Goal: Information Seeking & Learning: Learn about a topic

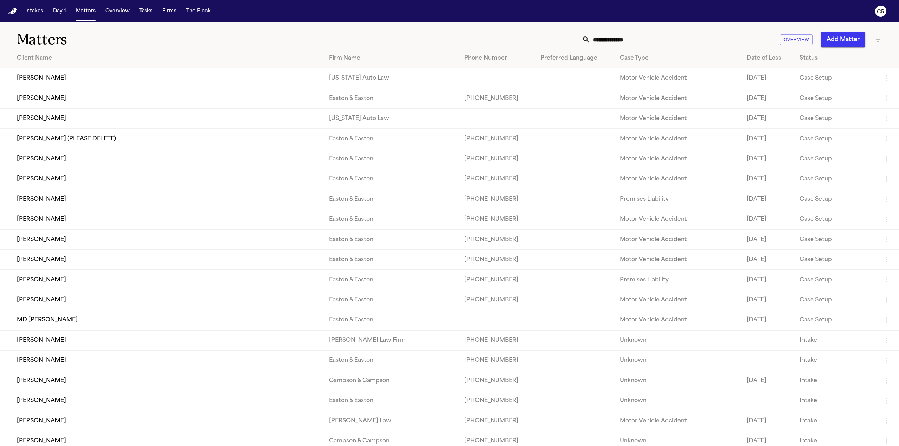
click at [704, 36] on input "text" at bounding box center [680, 39] width 181 height 15
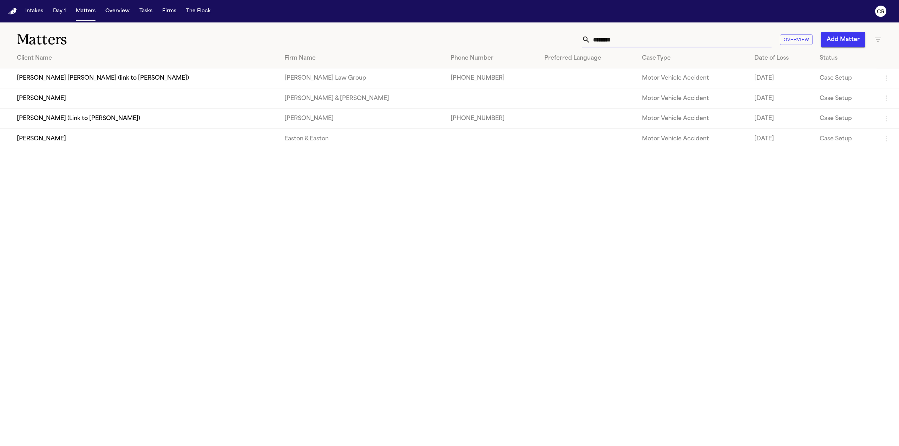
type input "********"
click at [408, 137] on td "Easton & Easton" at bounding box center [362, 139] width 166 height 20
click at [47, 138] on td "[PERSON_NAME]" at bounding box center [139, 139] width 279 height 20
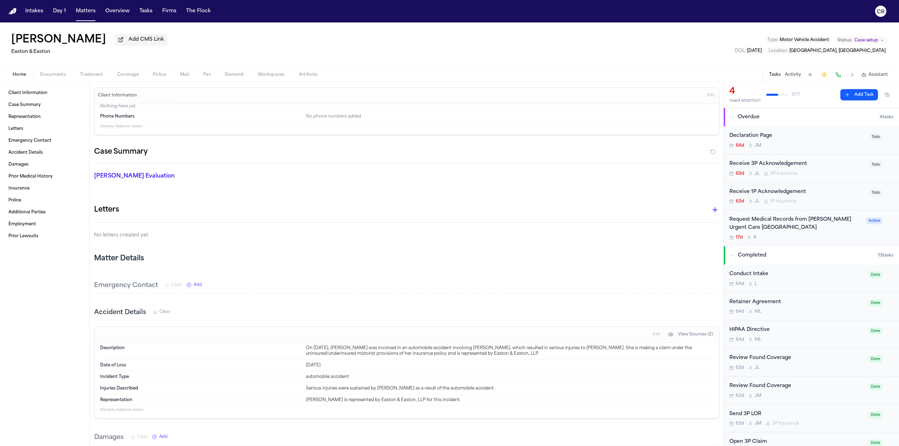
click at [505, 51] on div "[PERSON_NAME] Add CMS Link Easton & [GEOGRAPHIC_DATA] Type : Motor Vehicle Acci…" at bounding box center [449, 44] width 899 height 45
click at [76, 41] on h1 "[PERSON_NAME]" at bounding box center [58, 40] width 95 height 13
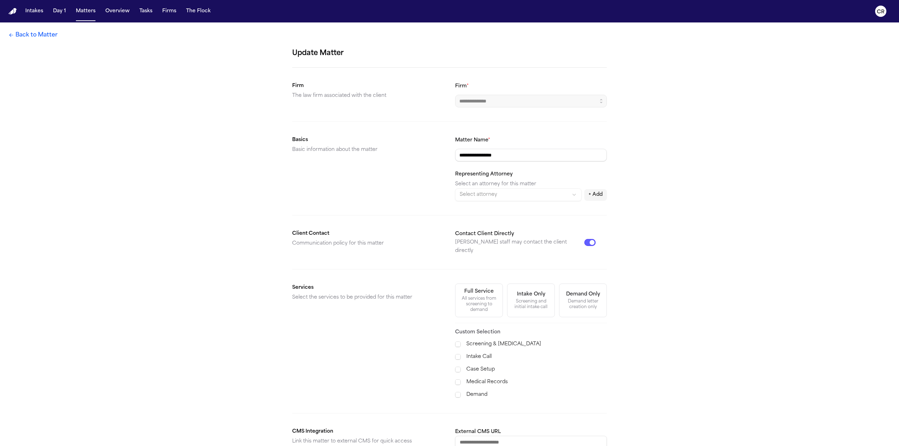
click at [77, 40] on div "**********" at bounding box center [449, 281] width 899 height 518
click at [30, 35] on link "Back to Matter" at bounding box center [32, 35] width 49 height 8
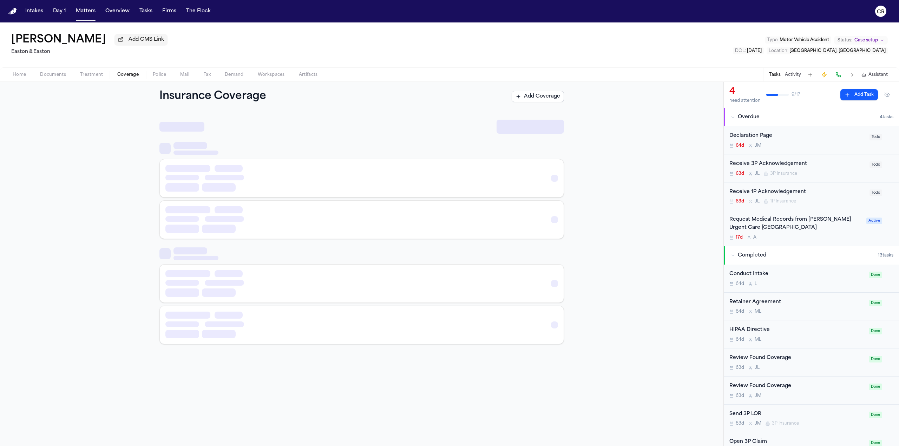
click at [129, 74] on span "Coverage" at bounding box center [127, 75] width 21 height 6
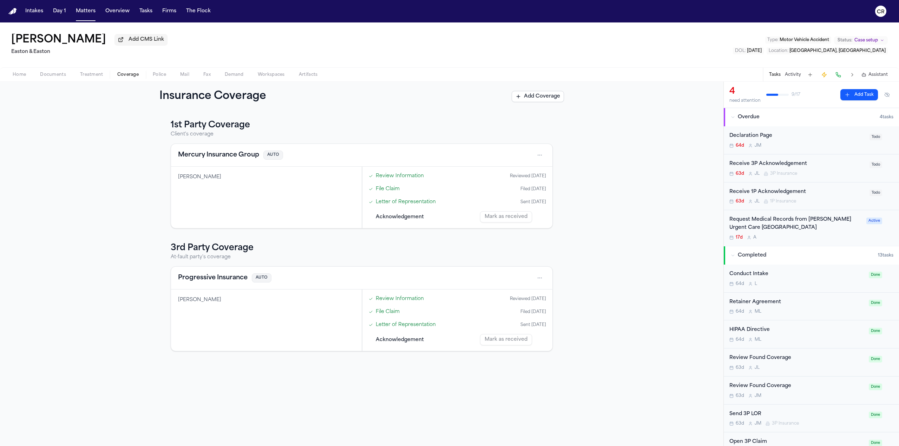
click at [241, 151] on button "Mercury Insurance Group" at bounding box center [218, 155] width 81 height 10
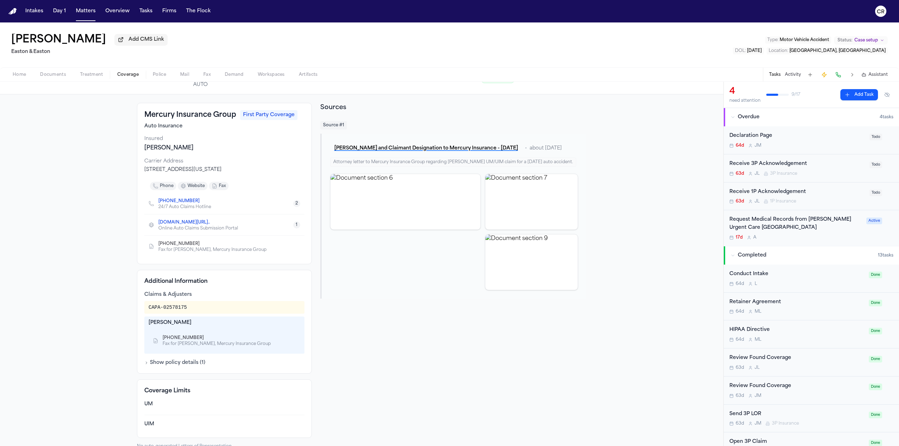
scroll to position [27, 0]
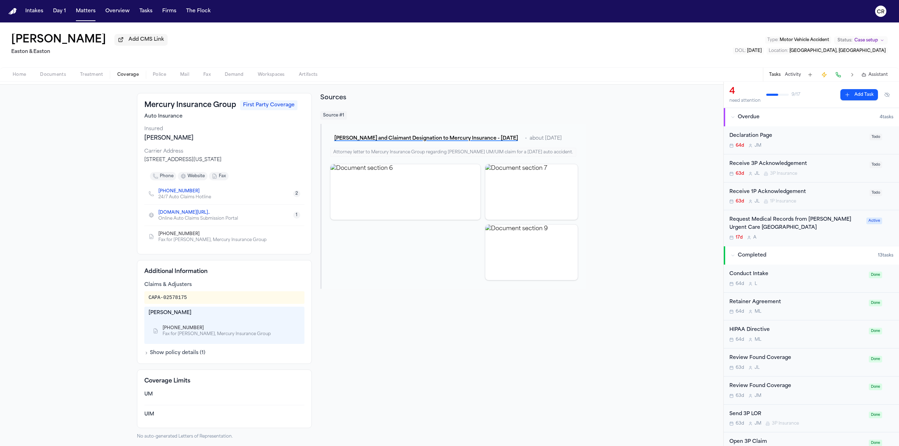
click at [98, 191] on div "Mercury Insurance Group First Party Coverage Auto Insurance Insured [PERSON_NAM…" at bounding box center [361, 266] width 723 height 363
click at [118, 73] on span "Coverage" at bounding box center [127, 75] width 21 height 6
click at [135, 75] on span "Coverage" at bounding box center [127, 75] width 21 height 6
click at [44, 40] on h1 "[PERSON_NAME]" at bounding box center [58, 40] width 95 height 13
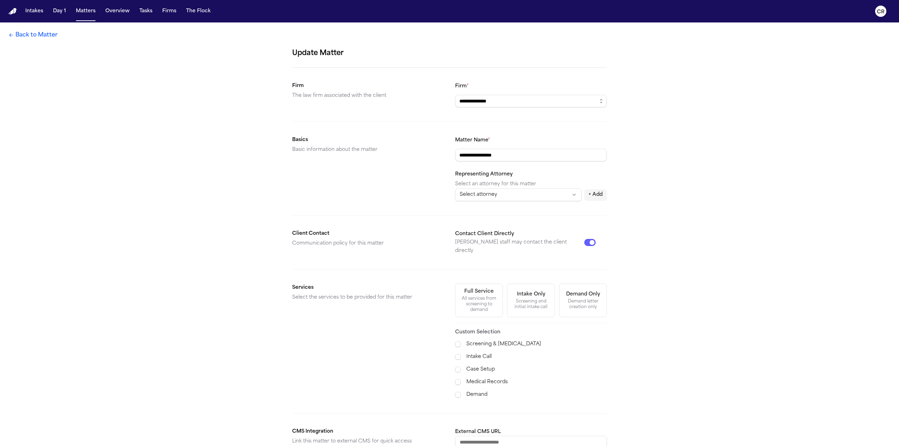
click at [25, 36] on link "Back to Matter" at bounding box center [32, 35] width 49 height 8
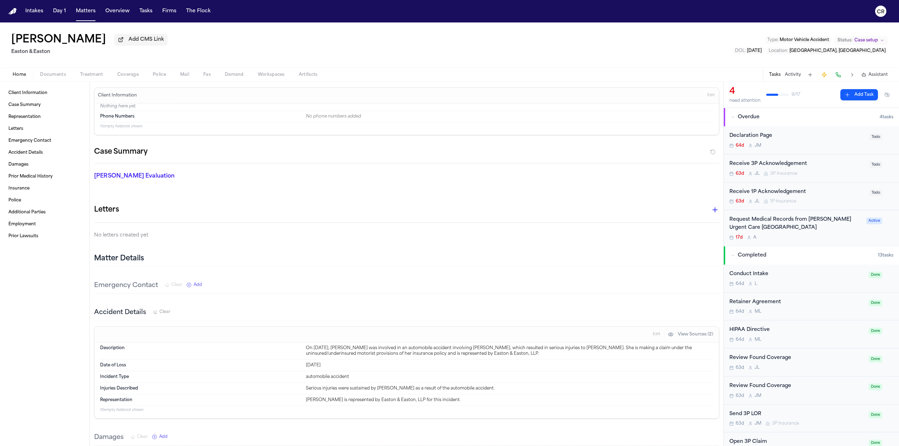
click at [130, 73] on span "Coverage" at bounding box center [127, 75] width 21 height 6
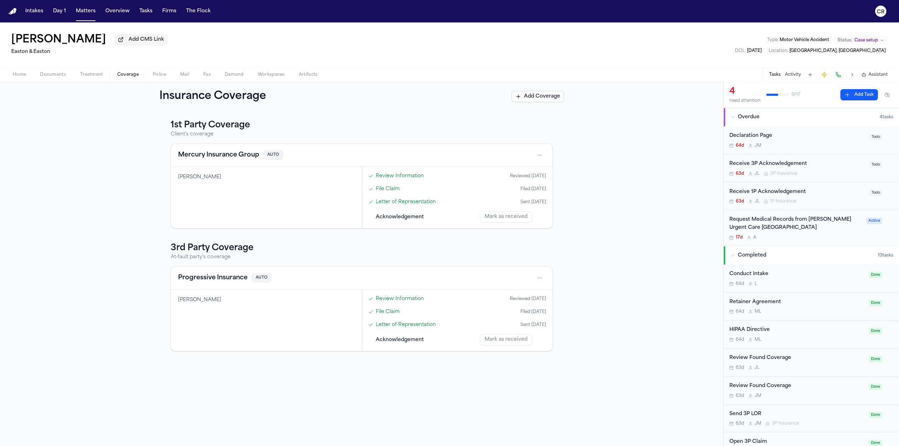
click at [13, 13] on img "Home" at bounding box center [12, 11] width 8 height 7
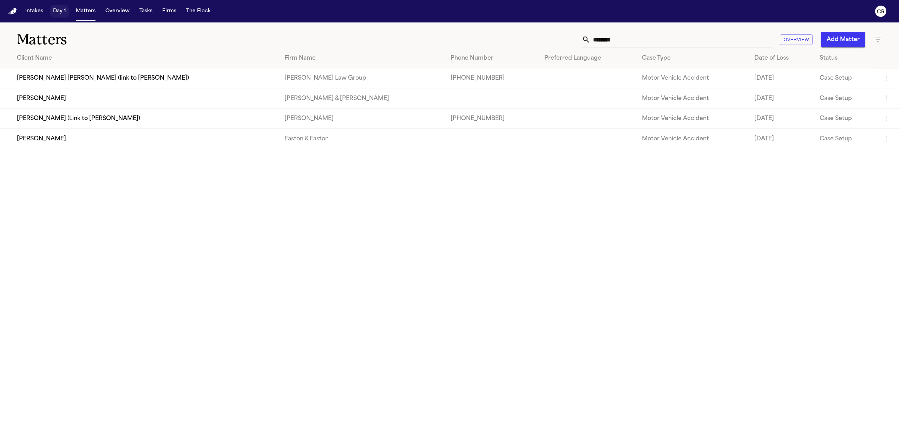
click at [55, 16] on button "Day 1" at bounding box center [59, 11] width 19 height 13
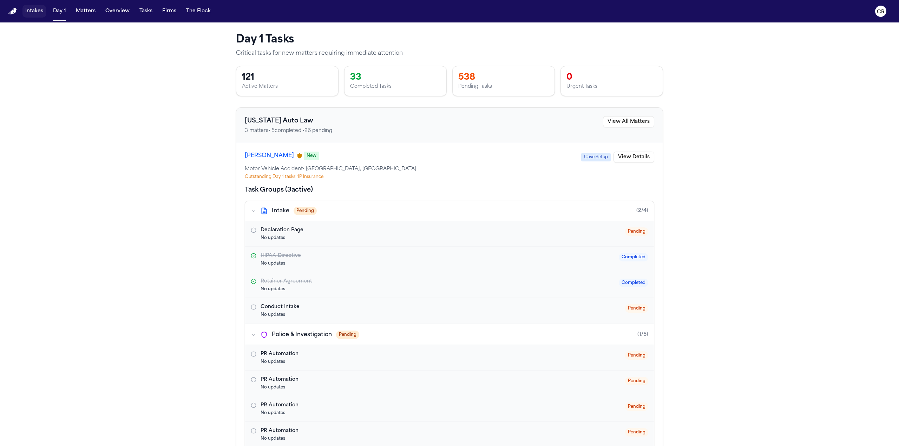
click at [41, 13] on button "Intakes" at bounding box center [34, 11] width 24 height 13
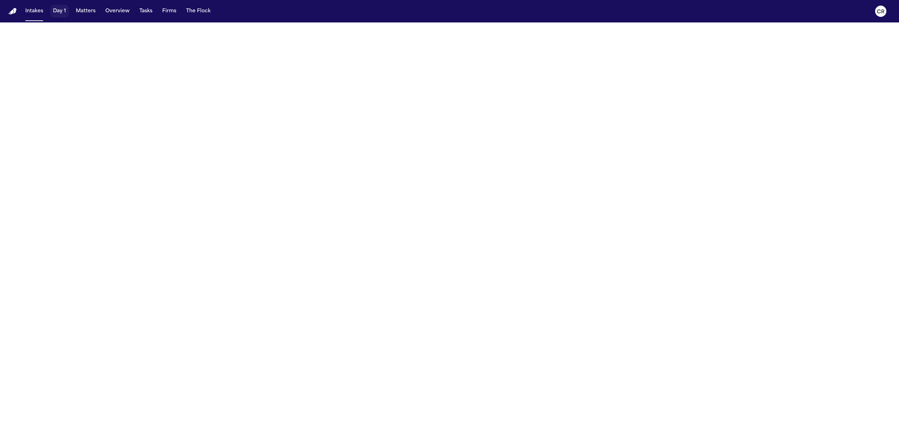
click at [61, 13] on button "Day 1" at bounding box center [59, 11] width 19 height 13
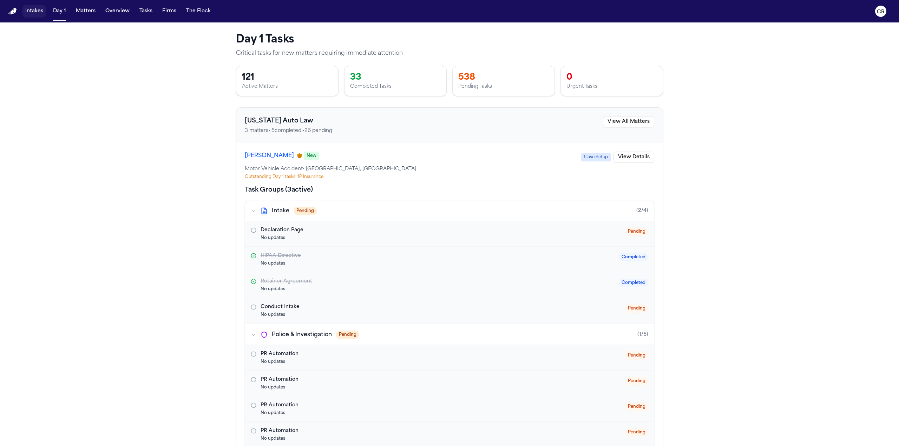
click at [37, 11] on button "Intakes" at bounding box center [34, 11] width 24 height 13
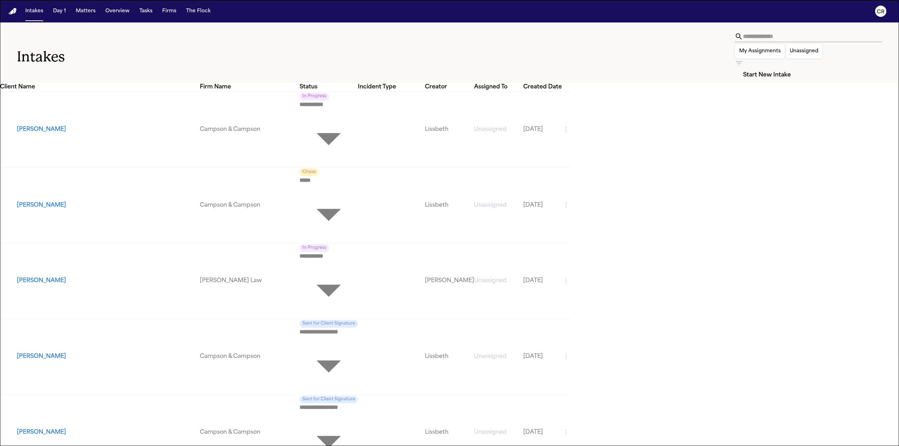
click at [398, 72] on body "**********" at bounding box center [449, 223] width 899 height 446
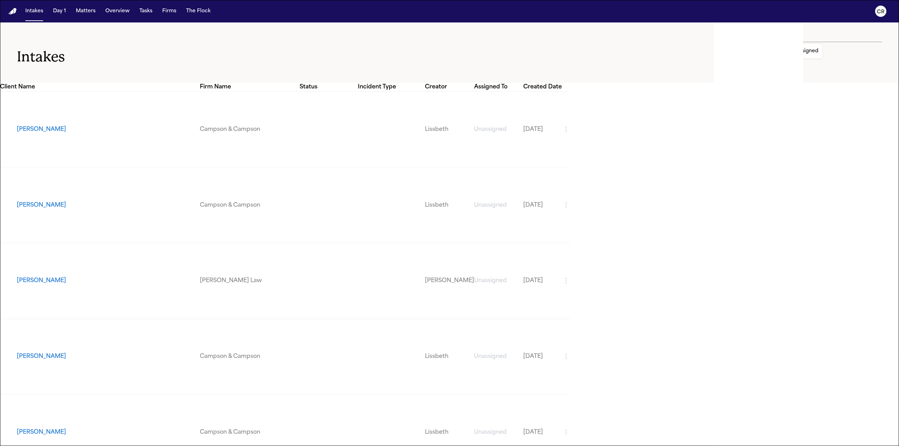
click at [391, 446] on div at bounding box center [449, 446] width 899 height 0
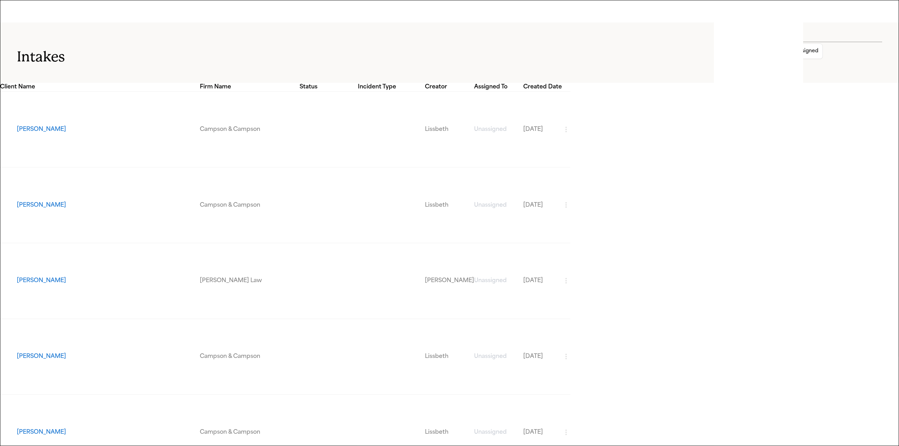
click at [395, 69] on body "**********" at bounding box center [449, 249] width 899 height 498
click at [395, 446] on div at bounding box center [449, 446] width 899 height 0
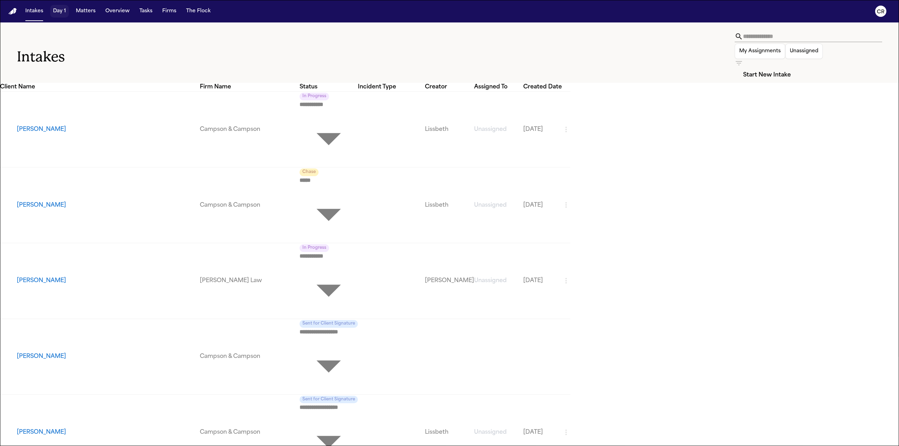
click at [57, 14] on button "Day 1" at bounding box center [59, 11] width 19 height 13
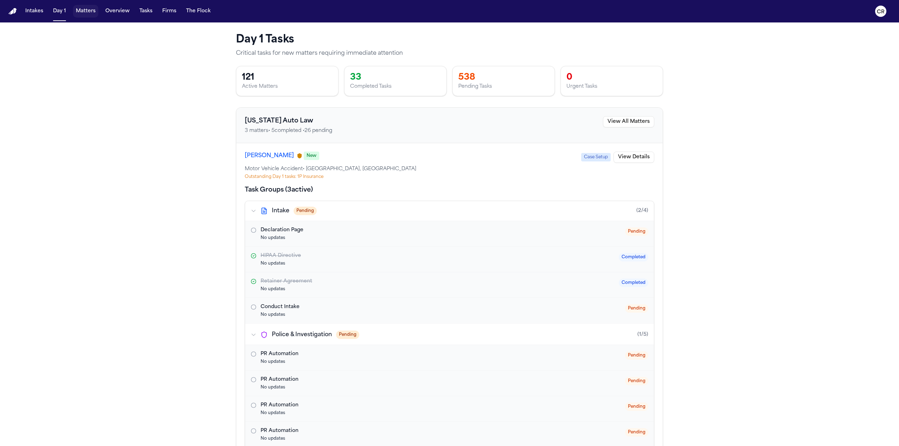
click at [92, 14] on button "Matters" at bounding box center [85, 11] width 25 height 13
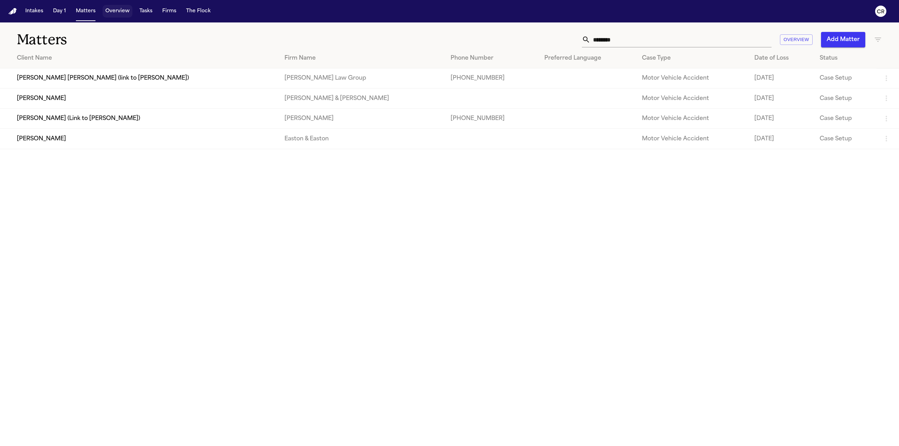
click at [127, 14] on button "Overview" at bounding box center [117, 11] width 30 height 13
select select "****"
select select "**"
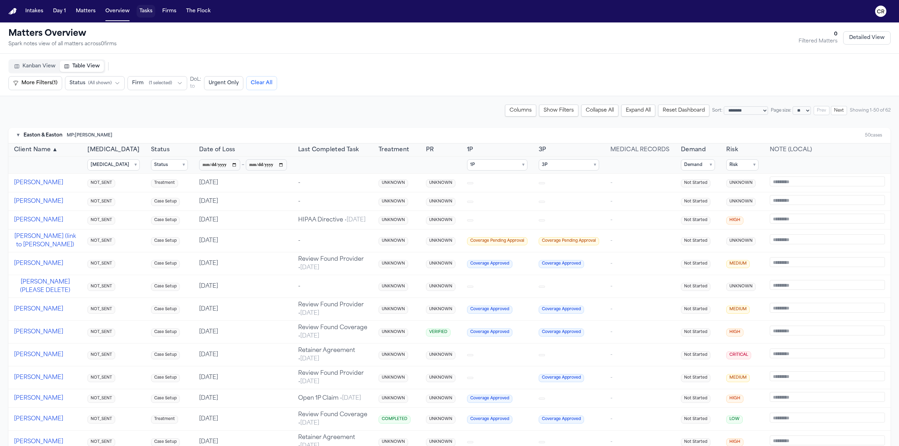
click at [151, 9] on button "Tasks" at bounding box center [146, 11] width 19 height 13
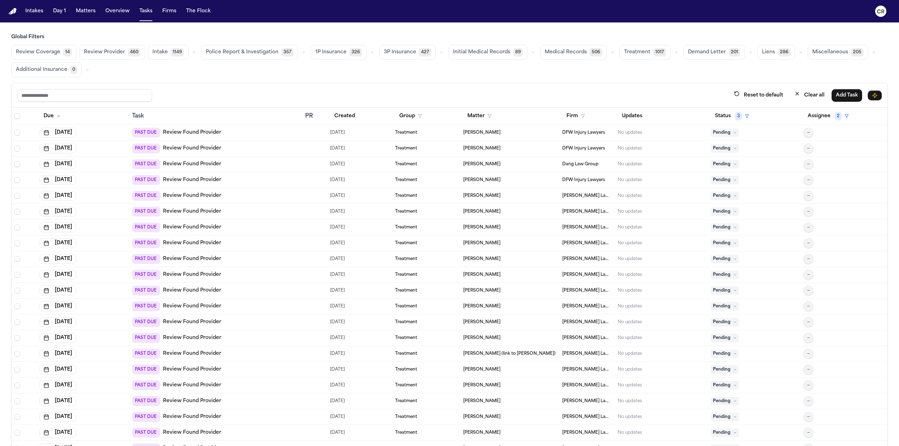
click at [177, 15] on div "Intakes Day 1 Matters Overview Tasks Firms The Flock" at bounding box center [117, 11] width 191 height 13
click at [168, 17] on button "Firms" at bounding box center [169, 11] width 20 height 13
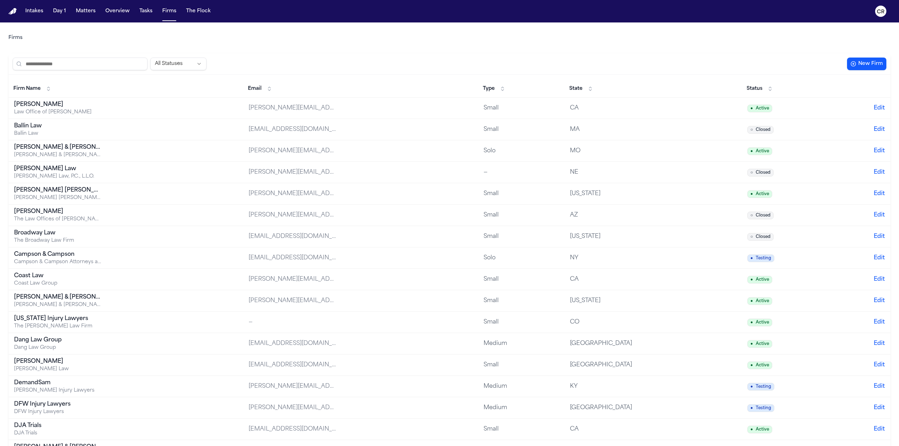
click at [207, 19] on nav "Intakes Day 1 Matters Overview Tasks Firms The Flock CR" at bounding box center [449, 11] width 899 height 22
click at [204, 13] on button "The Flock" at bounding box center [198, 11] width 30 height 13
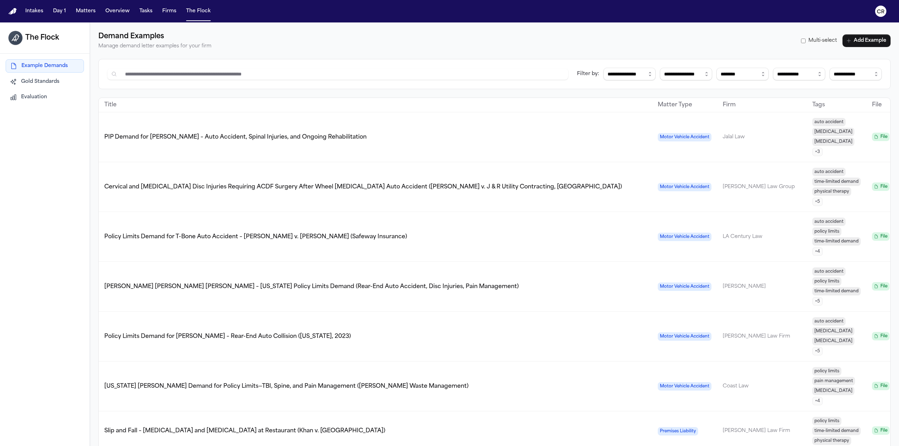
click at [661, 265] on td "Motor Vehicle Accident" at bounding box center [684, 287] width 65 height 50
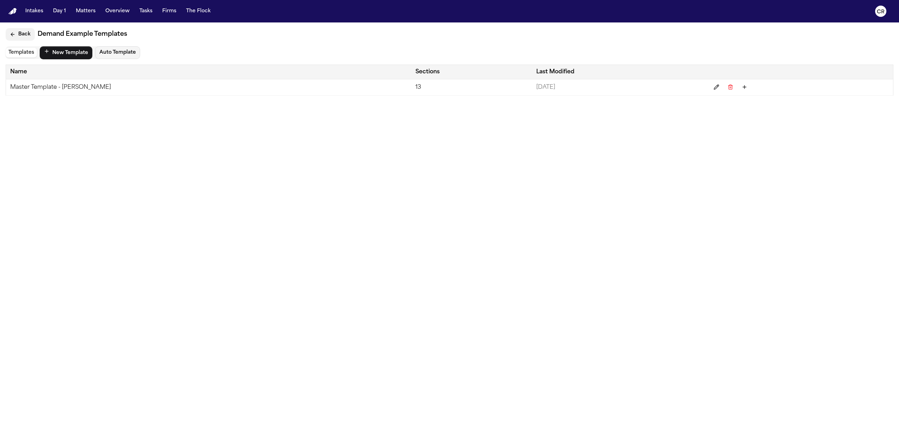
click at [19, 34] on button "Back" at bounding box center [20, 34] width 29 height 13
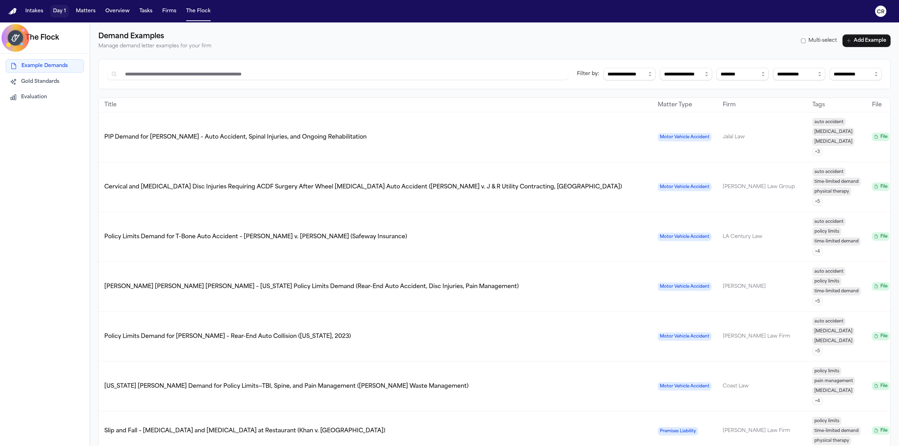
click at [62, 14] on button "Day 1" at bounding box center [59, 11] width 19 height 13
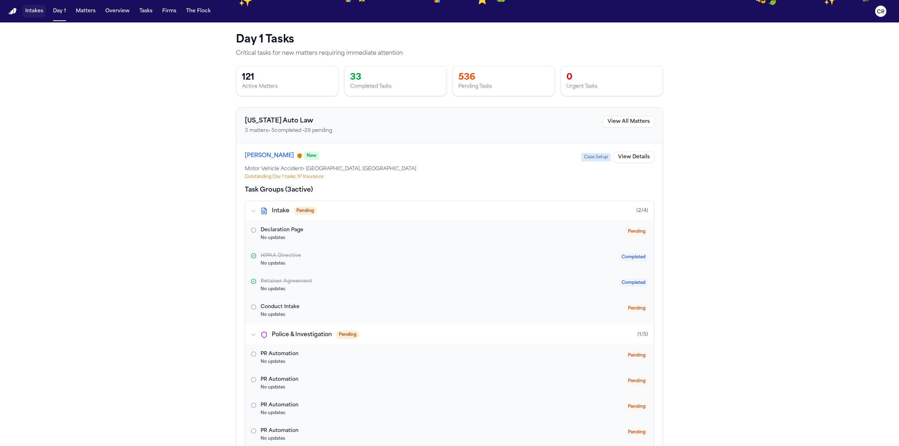
click at [41, 15] on button "Intakes" at bounding box center [34, 11] width 24 height 13
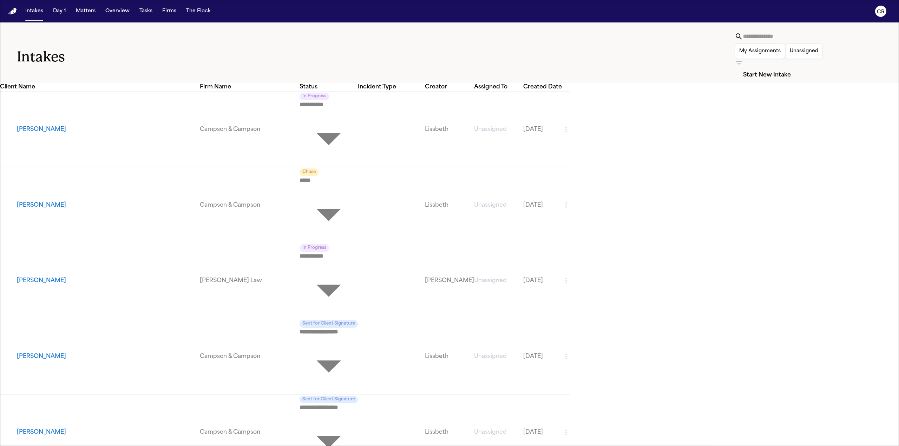
click at [72, 125] on button "[PERSON_NAME]" at bounding box center [108, 129] width 183 height 8
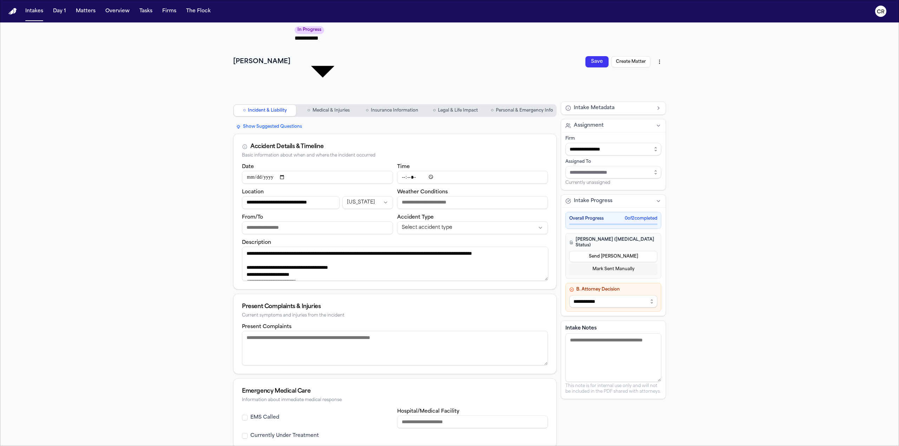
click at [329, 108] on span "Medical & Injuries" at bounding box center [330, 111] width 37 height 6
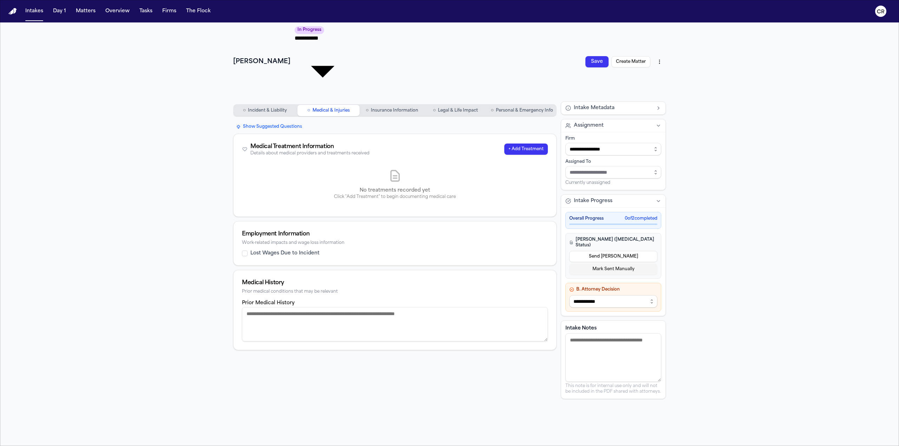
click at [397, 105] on button "○ Insurance Information" at bounding box center [392, 110] width 62 height 11
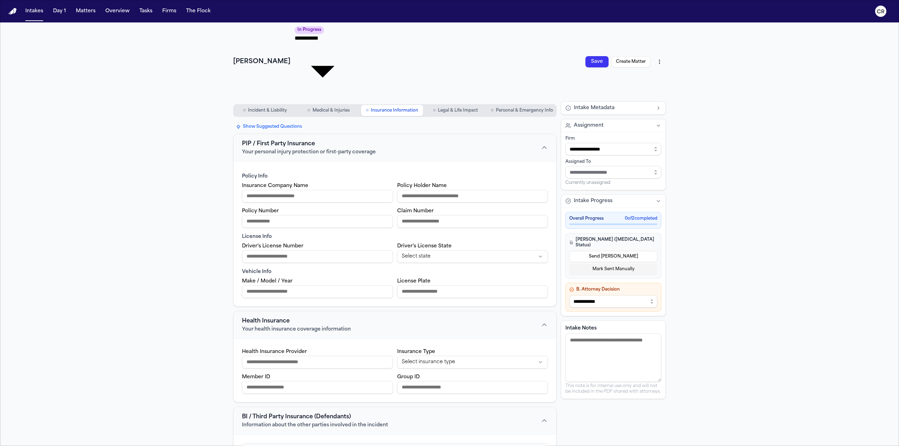
click at [453, 105] on button "○ Legal & Life Impact" at bounding box center [455, 110] width 62 height 11
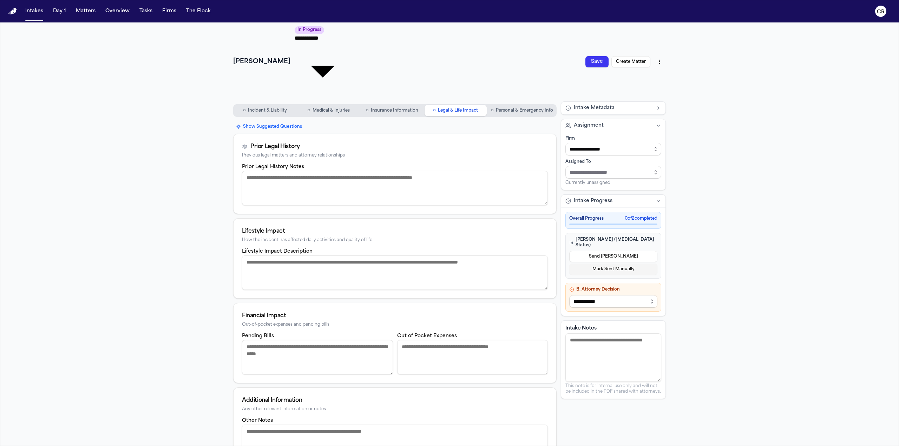
click at [534, 105] on button "○ Personal & Emergency Info" at bounding box center [522, 110] width 68 height 11
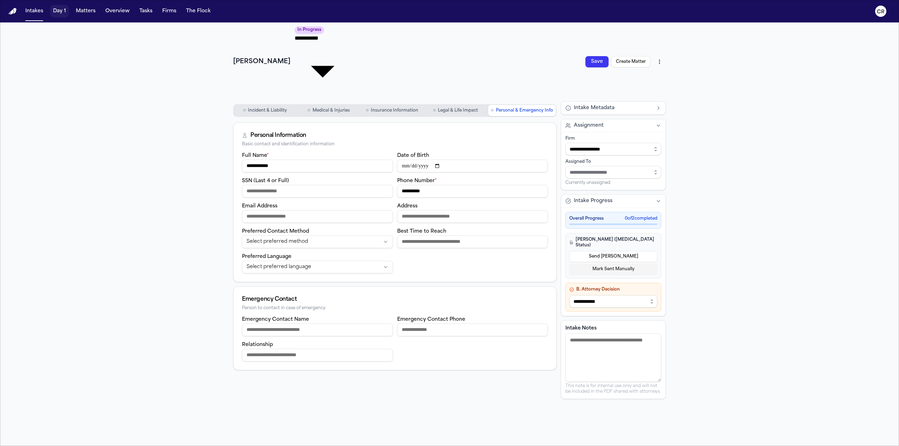
click at [62, 9] on button "Day 1" at bounding box center [59, 11] width 19 height 13
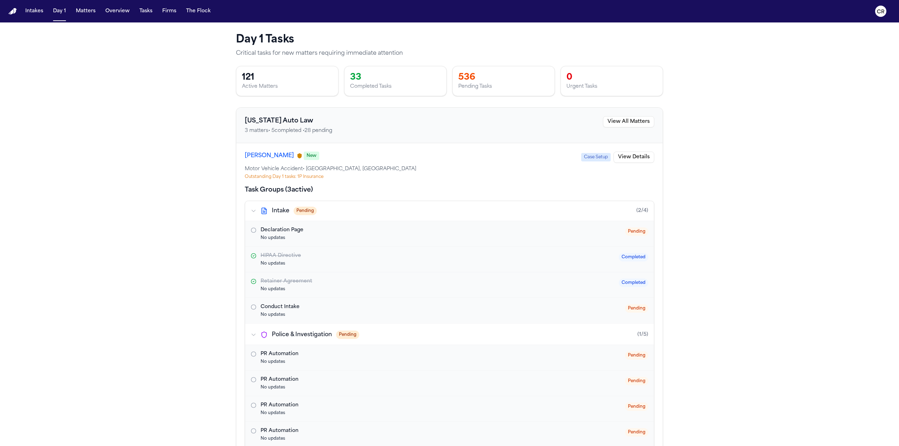
click at [419, 85] on div "Completed Tasks" at bounding box center [395, 86] width 91 height 7
click at [470, 75] on div "536" at bounding box center [503, 77] width 91 height 11
click at [371, 94] on div "33 Completed Tasks" at bounding box center [395, 81] width 102 height 30
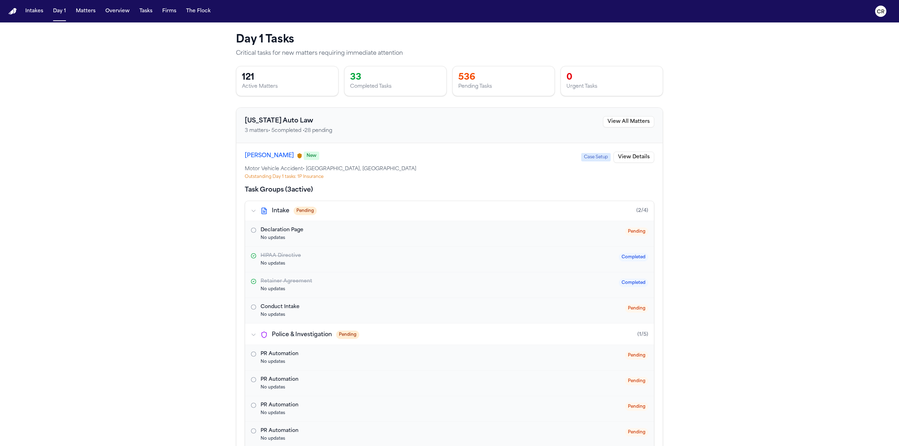
click at [380, 90] on div "33 Completed Tasks" at bounding box center [395, 81] width 102 height 30
click at [41, 14] on button "Intakes" at bounding box center [34, 11] width 24 height 13
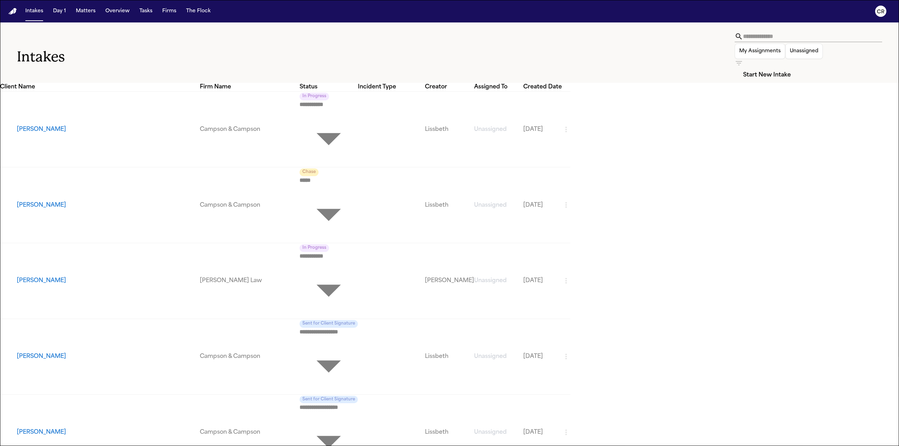
click at [54, 125] on button "[PERSON_NAME]" at bounding box center [108, 129] width 183 height 8
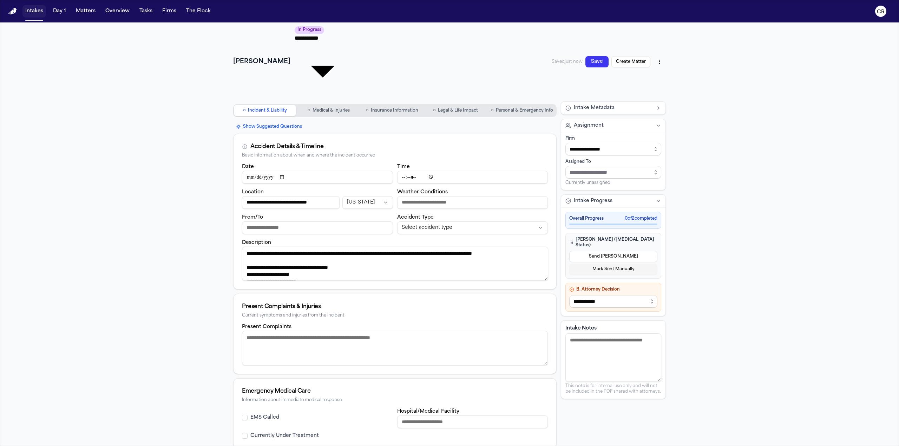
click at [35, 6] on button "Intakes" at bounding box center [34, 11] width 24 height 13
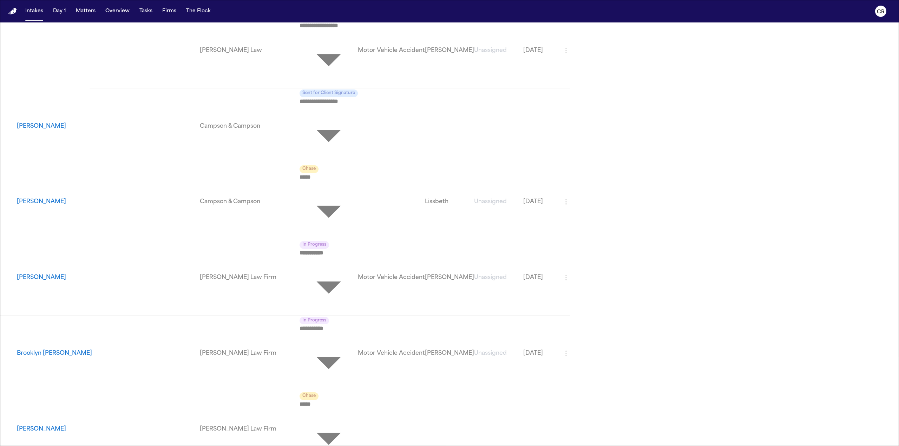
scroll to position [597, 0]
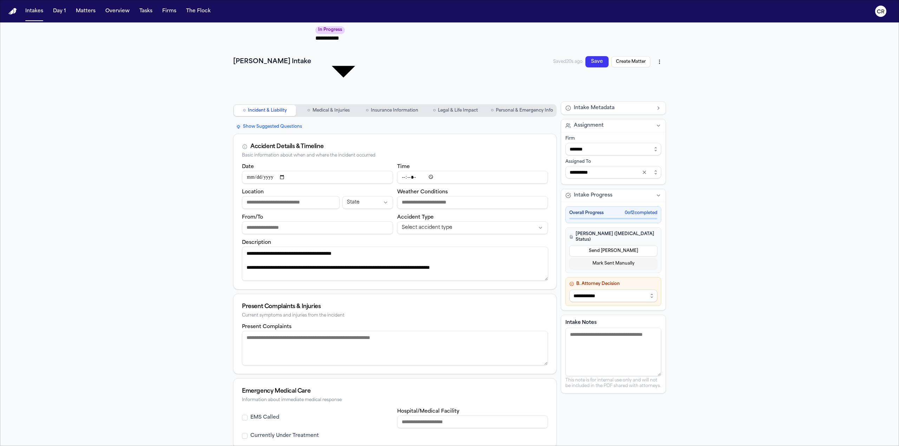
click at [472, 105] on button "○ Legal & Life Impact" at bounding box center [455, 110] width 62 height 11
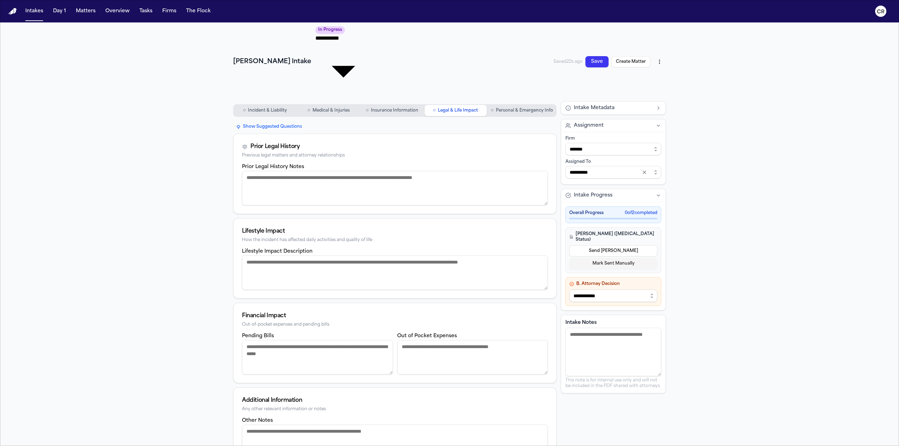
click at [512, 108] on span "Personal & Emergency Info" at bounding box center [524, 111] width 57 height 6
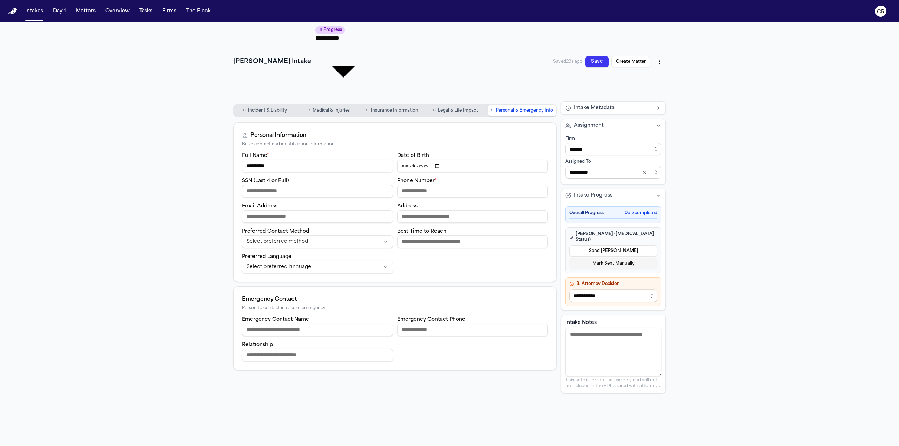
click at [459, 105] on button "○ Legal & Life Impact" at bounding box center [455, 110] width 62 height 11
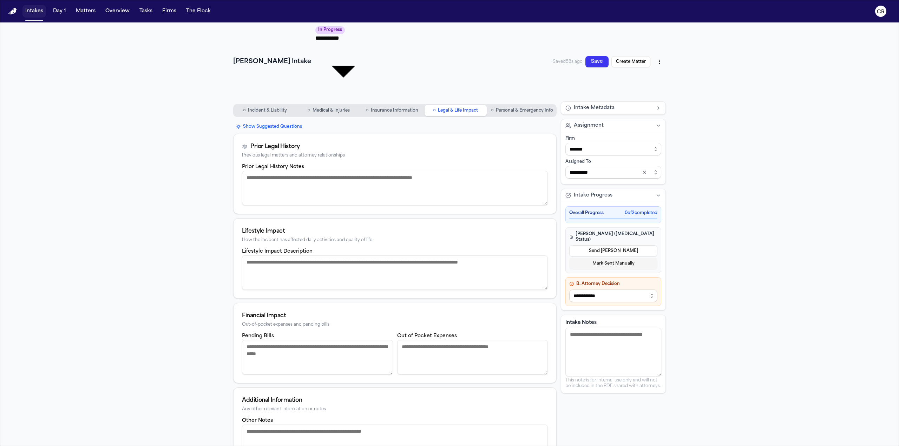
click at [37, 8] on button "Intakes" at bounding box center [34, 11] width 24 height 13
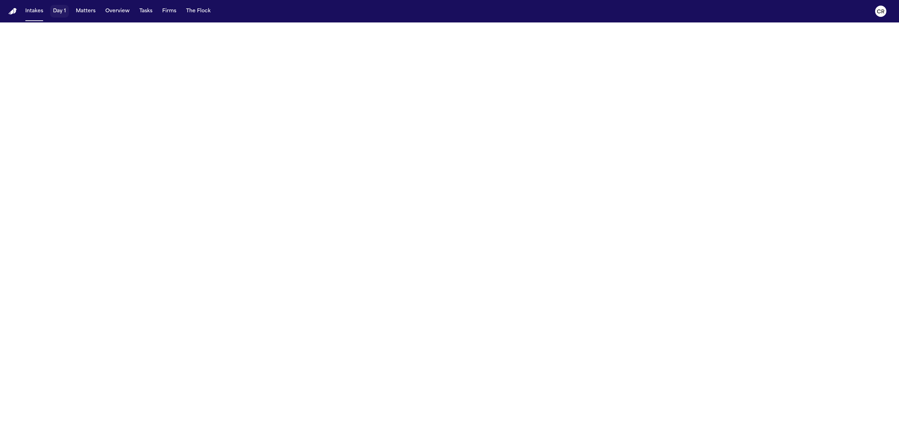
click at [62, 12] on button "Day 1" at bounding box center [59, 11] width 19 height 13
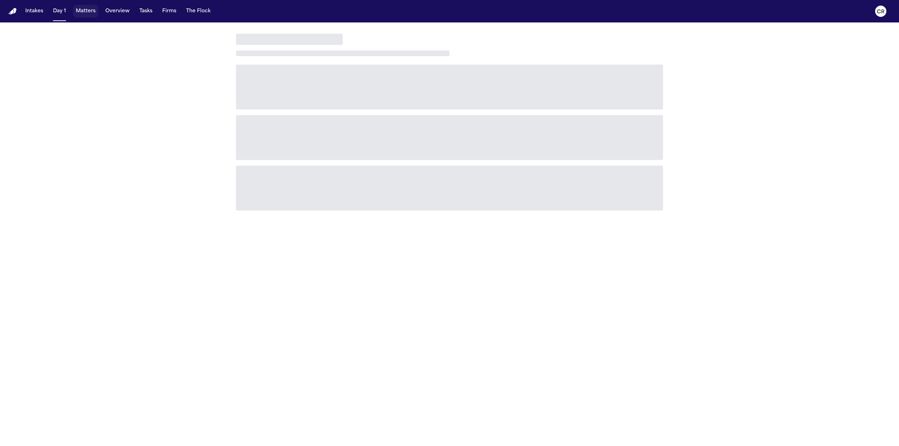
click at [81, 13] on button "Matters" at bounding box center [85, 11] width 25 height 13
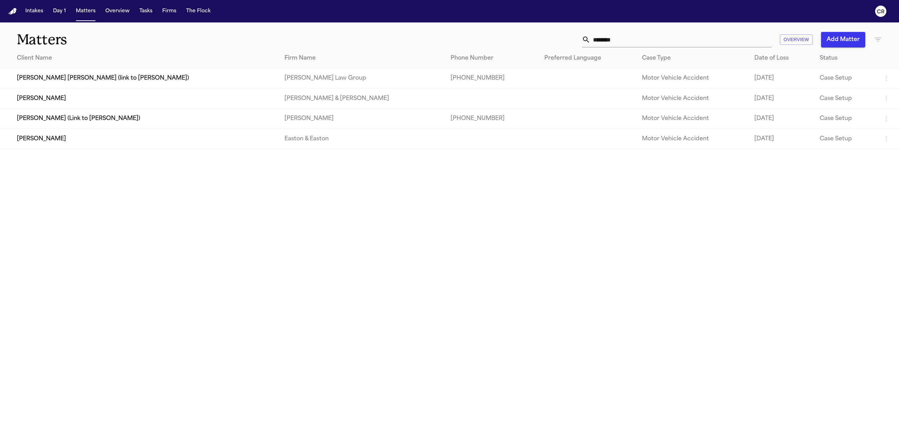
click at [181, 80] on td "[PERSON_NAME] [PERSON_NAME] (link to [PERSON_NAME])" at bounding box center [139, 78] width 279 height 20
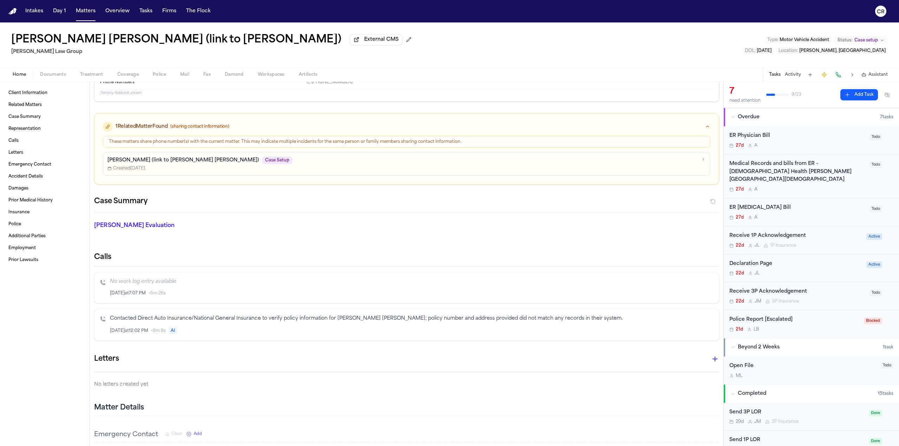
scroll to position [140, 0]
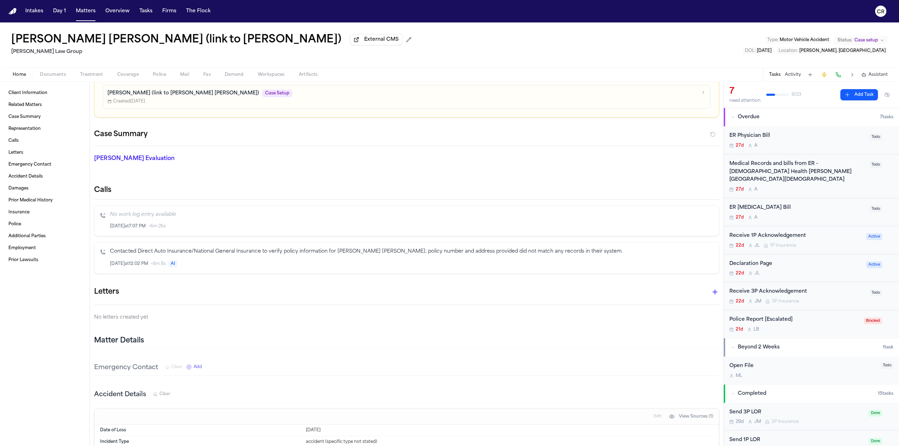
click at [681, 261] on icon "Inspect" at bounding box center [683, 263] width 5 height 5
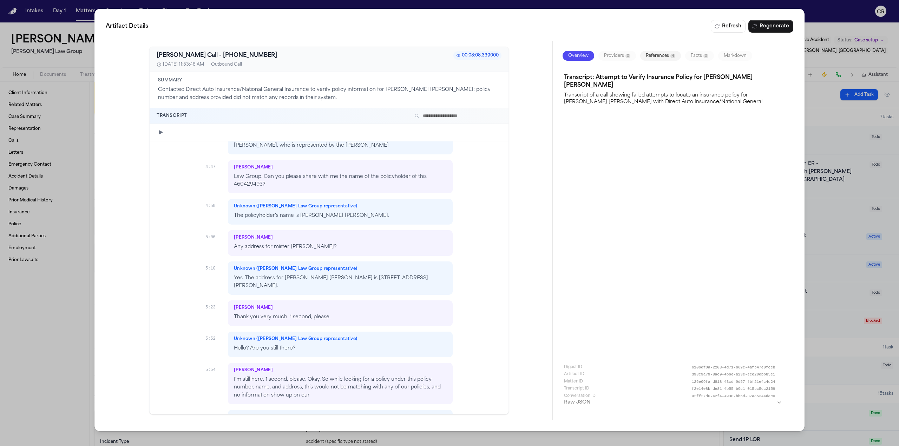
scroll to position [1264, 0]
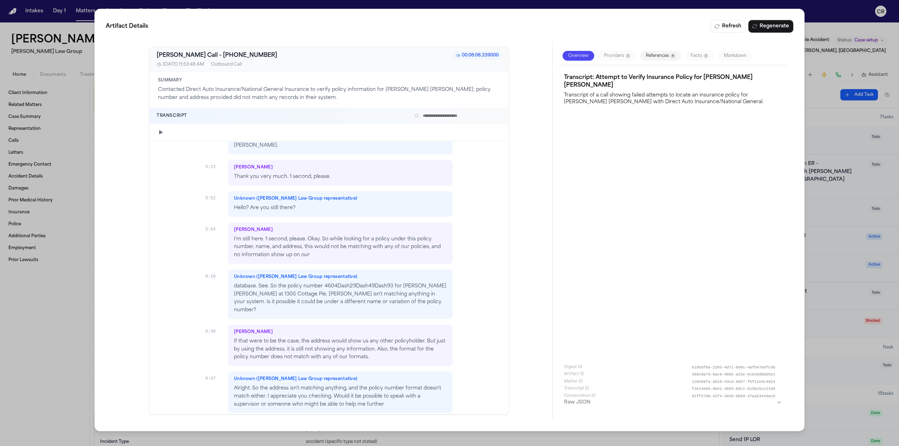
click at [22, 297] on div "Artifact Details Refresh Regenerate [PERSON_NAME] Call - [PHONE_NUMBER]:08:[PHO…" at bounding box center [449, 223] width 899 height 446
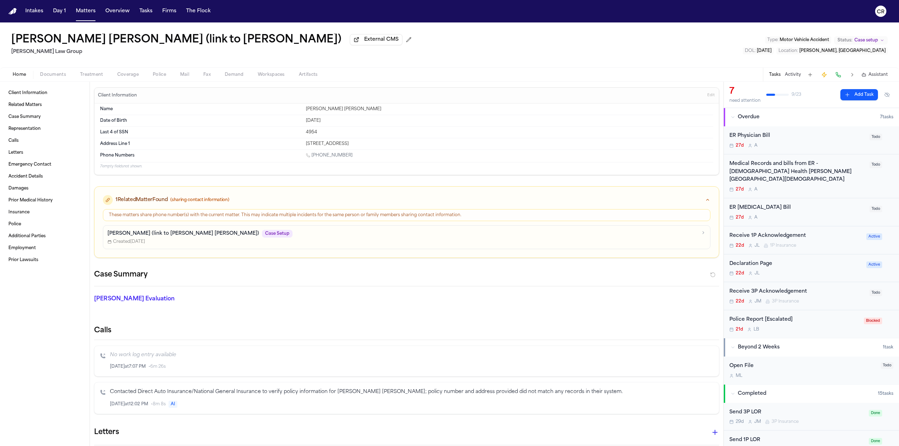
click at [53, 77] on span "Documents" at bounding box center [53, 75] width 26 height 6
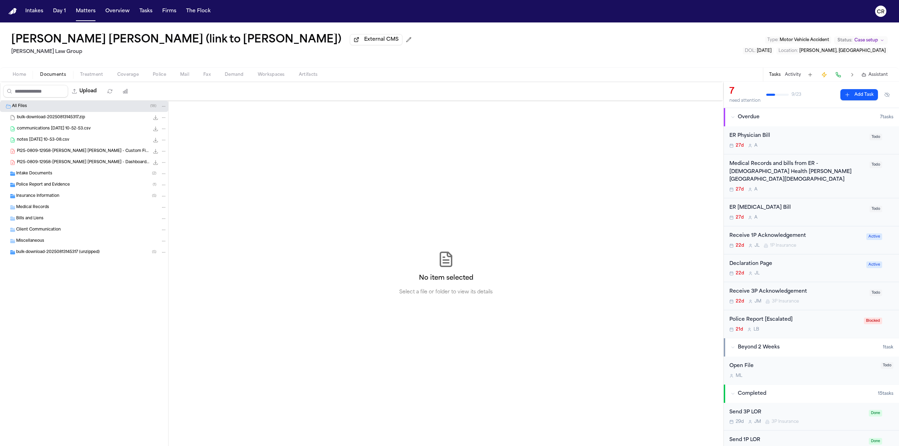
click at [84, 71] on button "Treatment" at bounding box center [91, 75] width 37 height 8
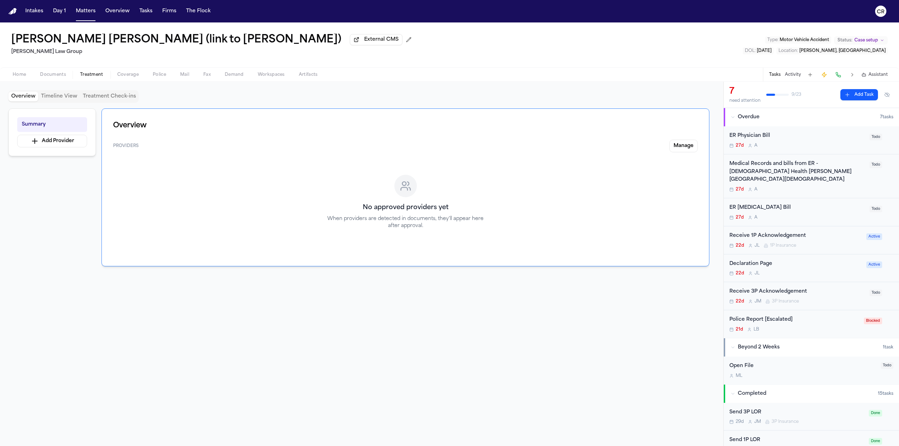
click at [139, 75] on button "Coverage" at bounding box center [127, 75] width 35 height 8
click at [155, 73] on span "Police" at bounding box center [159, 75] width 13 height 6
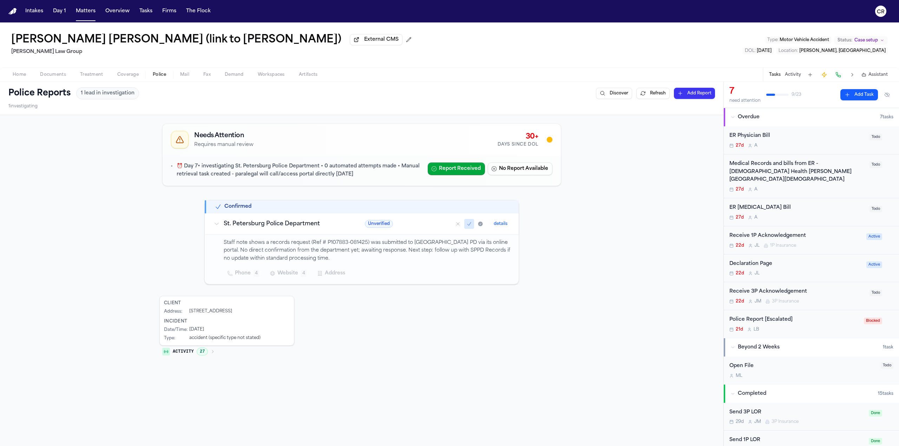
click at [183, 75] on span "Mail" at bounding box center [184, 75] width 9 height 6
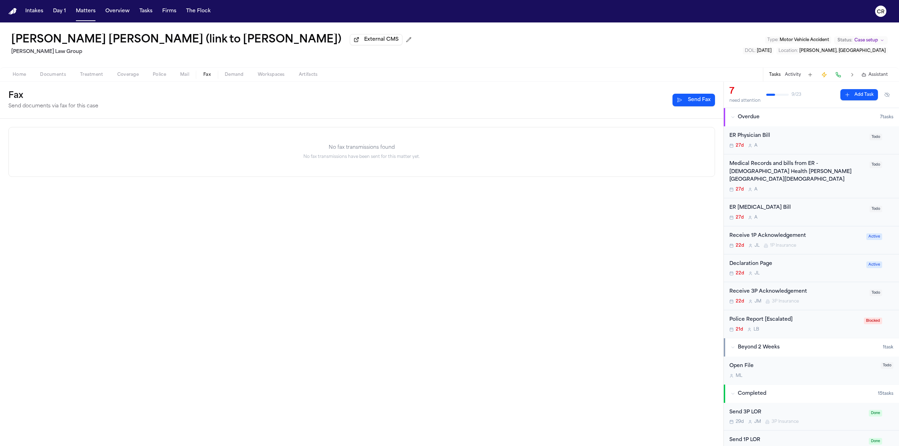
click at [207, 73] on span "Fax" at bounding box center [206, 75] width 7 height 6
click at [221, 72] on button "Demand" at bounding box center [234, 75] width 33 height 8
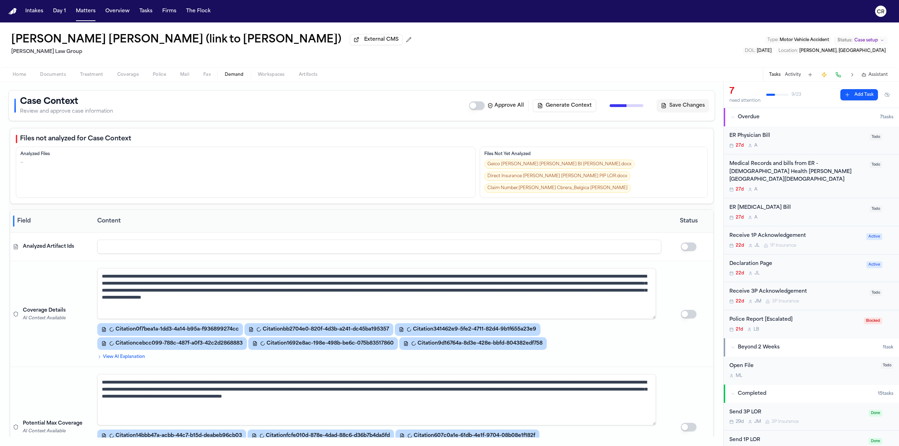
click at [256, 72] on button "Workspaces" at bounding box center [271, 75] width 41 height 8
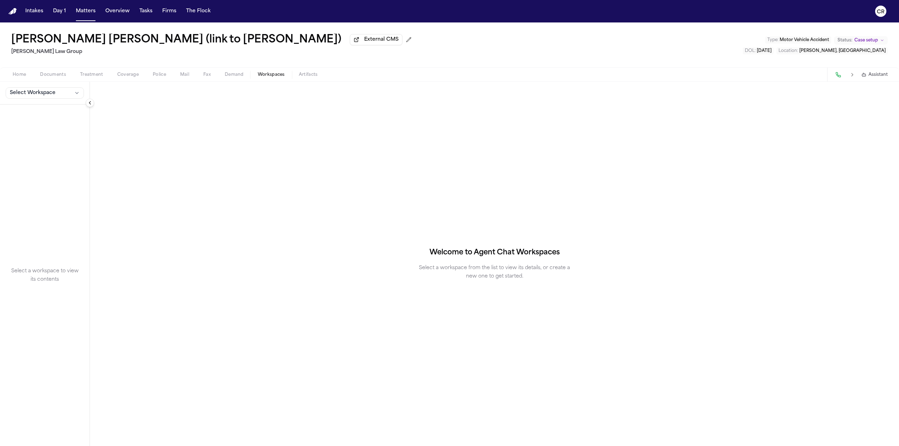
click at [298, 73] on button "Artifacts" at bounding box center [308, 75] width 33 height 8
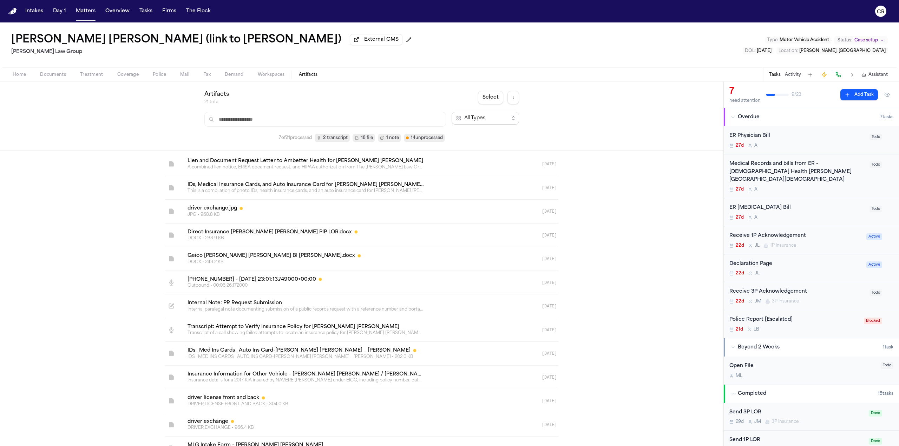
click at [18, 75] on span "Home" at bounding box center [19, 75] width 13 height 6
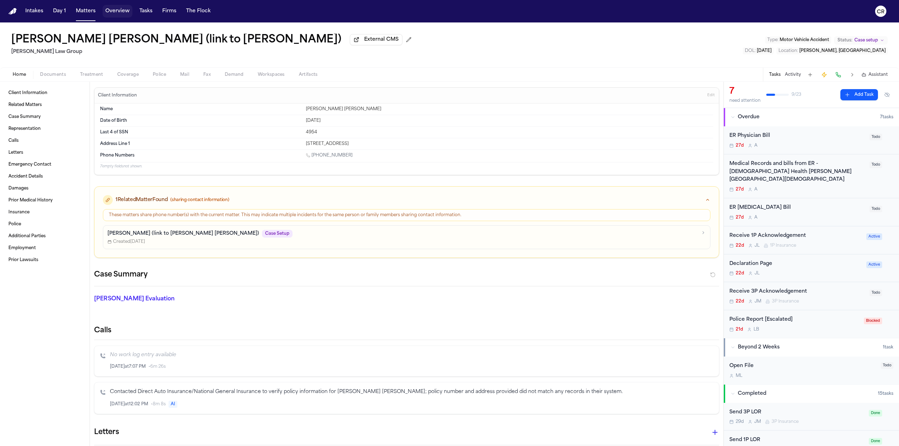
click at [113, 9] on button "Overview" at bounding box center [117, 11] width 30 height 13
select select "****"
select select "**"
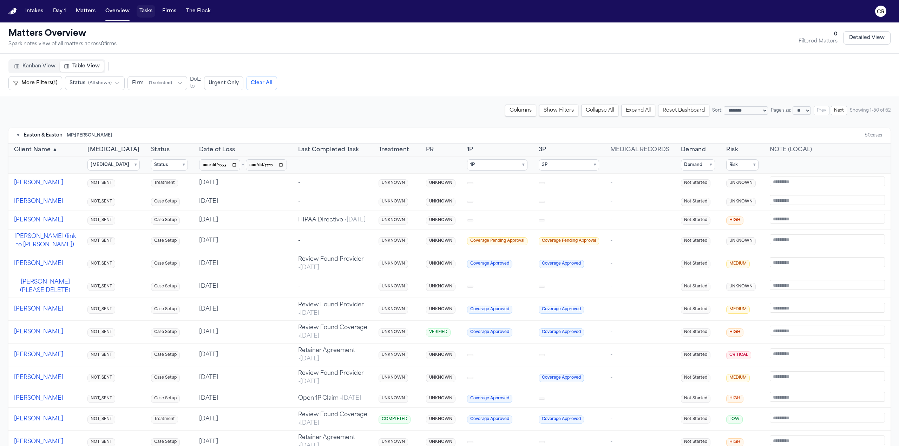
click at [143, 14] on button "Tasks" at bounding box center [146, 11] width 19 height 13
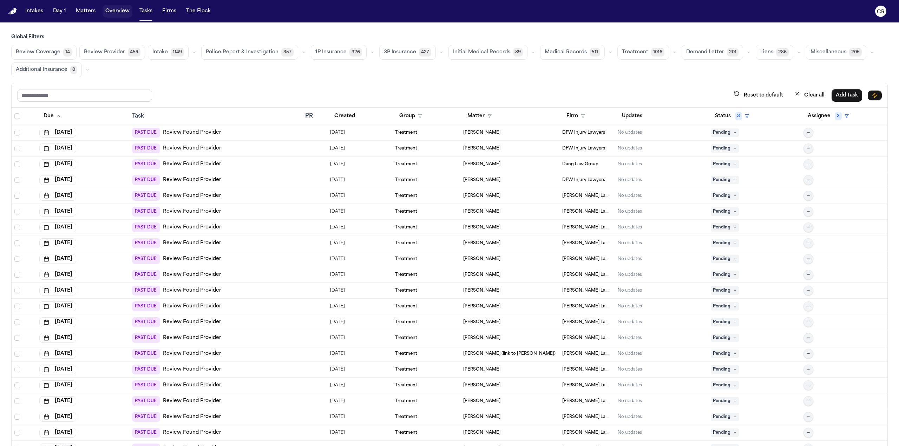
click at [117, 12] on button "Overview" at bounding box center [117, 11] width 30 height 13
select select "****"
select select "**"
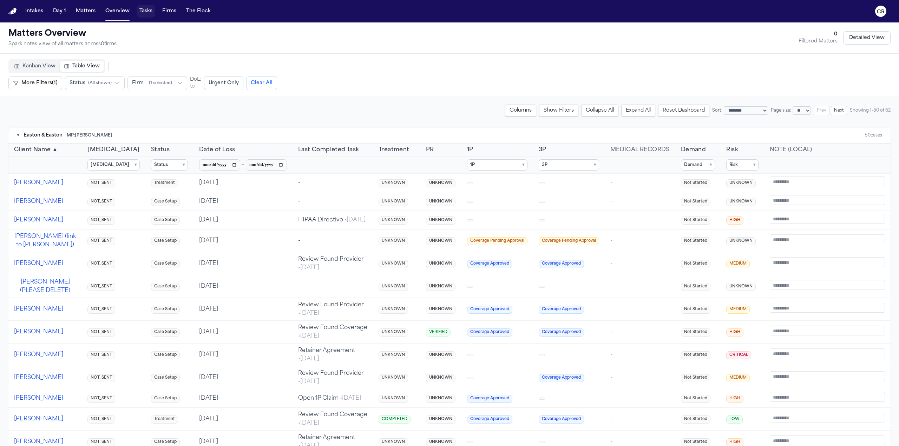
click at [143, 11] on button "Tasks" at bounding box center [146, 11] width 19 height 13
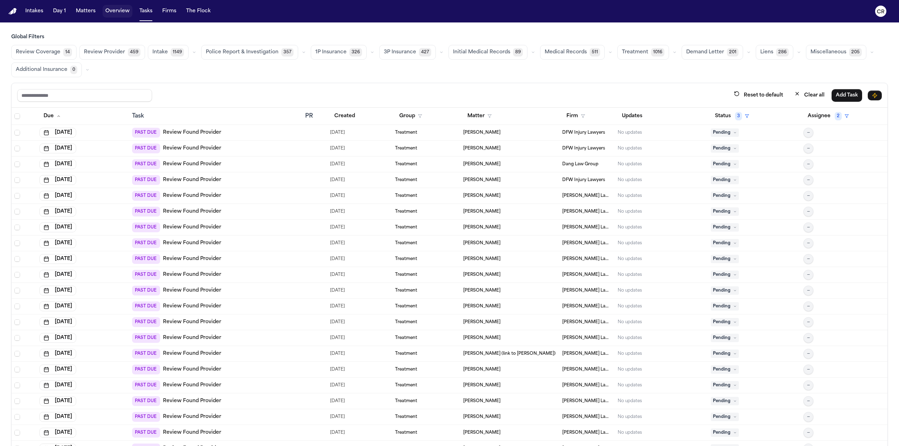
click at [104, 12] on button "Overview" at bounding box center [117, 11] width 30 height 13
select select "****"
select select "**"
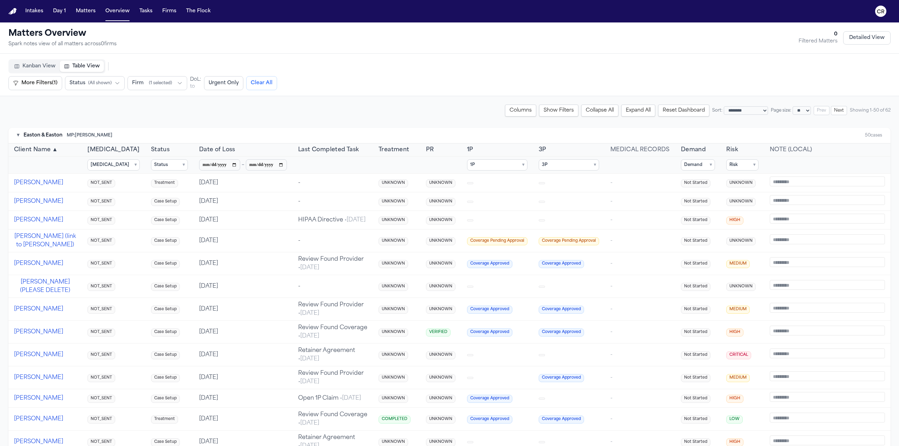
drag, startPoint x: 189, startPoint y: 155, endPoint x: 326, endPoint y: 84, distance: 154.5
click at [326, 84] on div "More Filters (1) Status ( All shown ) Firm ( 1 selected ) DoL: Date of Loss Fro…" at bounding box center [193, 83] width 371 height 14
click at [143, 14] on button "Tasks" at bounding box center [146, 11] width 19 height 13
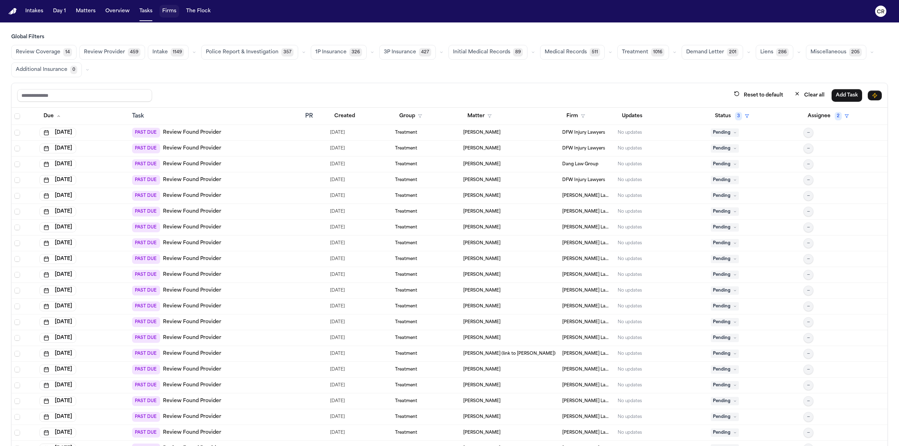
click at [168, 10] on button "Firms" at bounding box center [169, 11] width 20 height 13
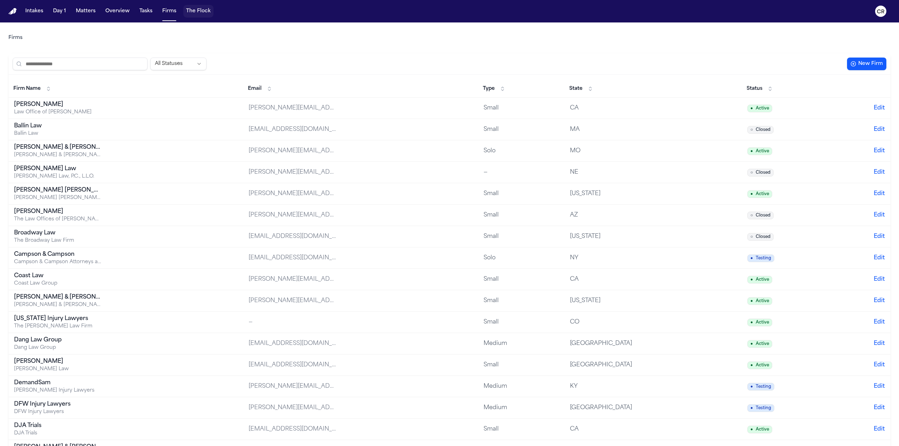
click at [201, 14] on button "The Flock" at bounding box center [198, 11] width 30 height 13
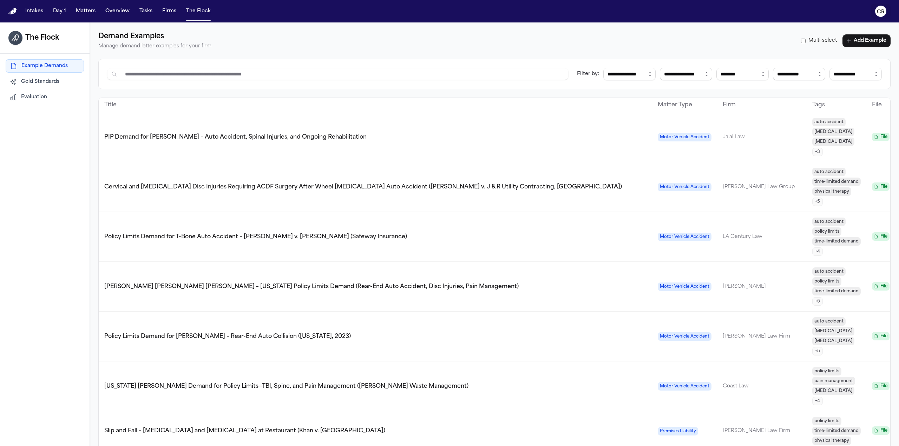
click at [878, 14] on text "CR" at bounding box center [880, 11] width 8 height 5
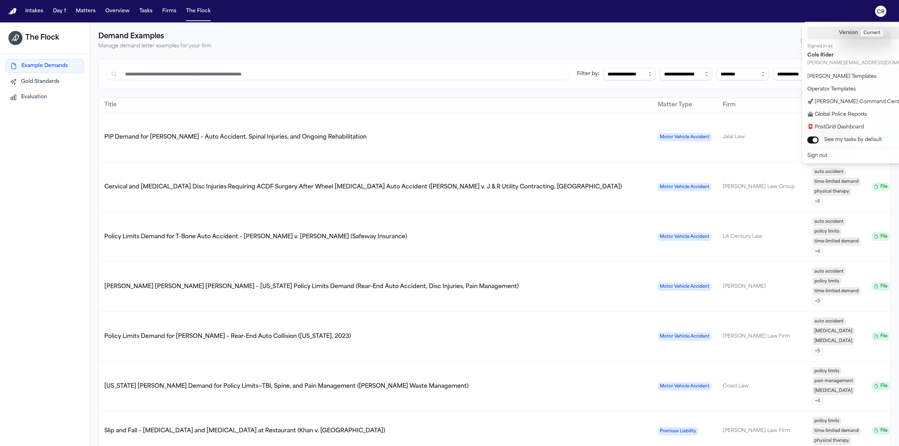
click at [886, 33] on icon "button" at bounding box center [888, 33] width 5 height 5
click at [742, 24] on div "**********" at bounding box center [494, 245] width 809 height 446
click at [742, 18] on nav "Intakes Day 1 Matters Overview Tasks Firms The Flock CR" at bounding box center [449, 11] width 899 height 22
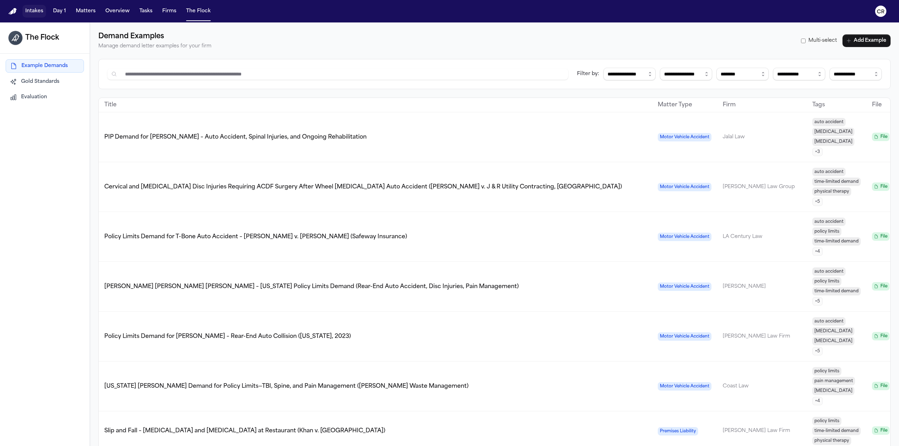
click at [33, 7] on button "Intakes" at bounding box center [34, 11] width 24 height 13
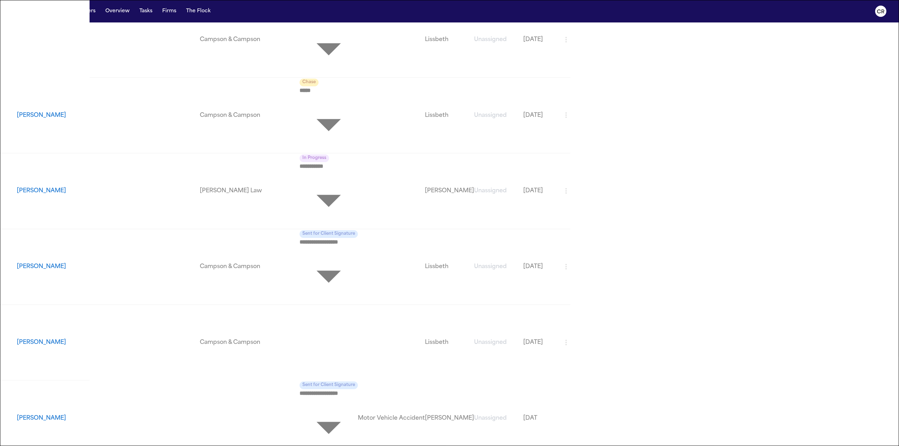
drag, startPoint x: 91, startPoint y: 271, endPoint x: 85, endPoint y: 294, distance: 23.9
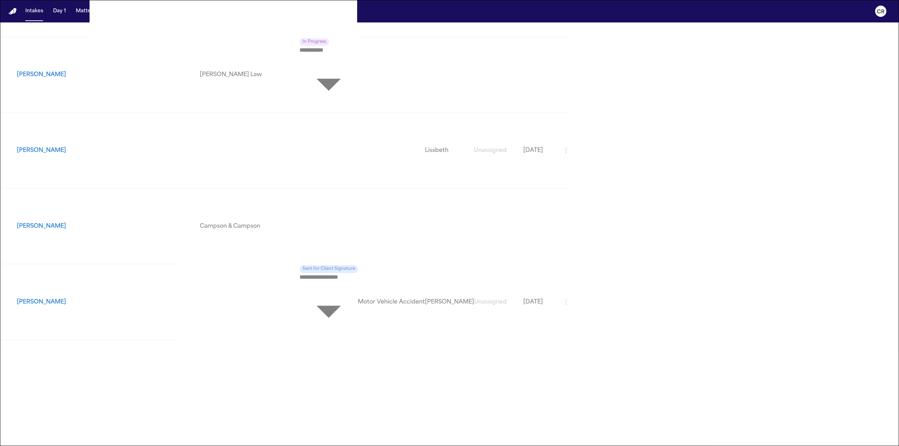
scroll to position [211, 0]
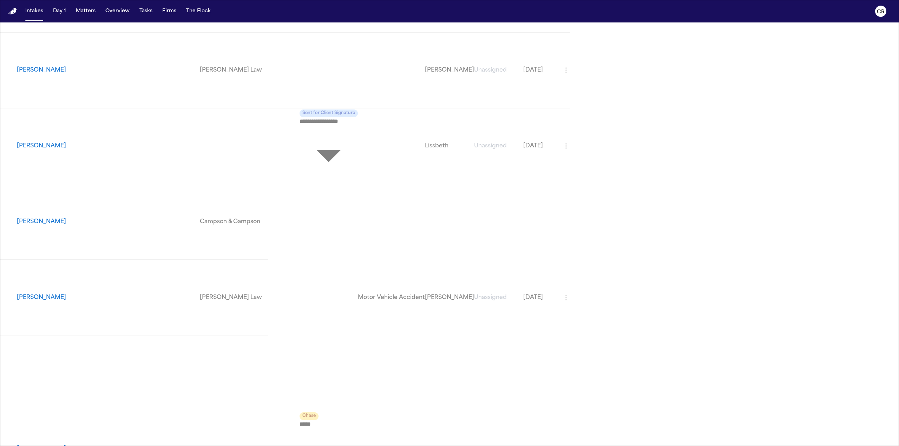
drag, startPoint x: 85, startPoint y: 294, endPoint x: 105, endPoint y: 333, distance: 43.5
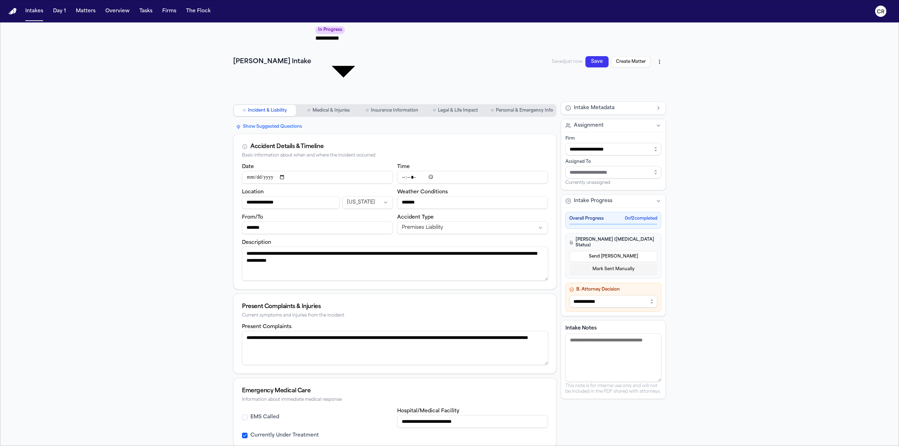
click at [506, 105] on button "○ Personal & Emergency Info" at bounding box center [522, 110] width 68 height 11
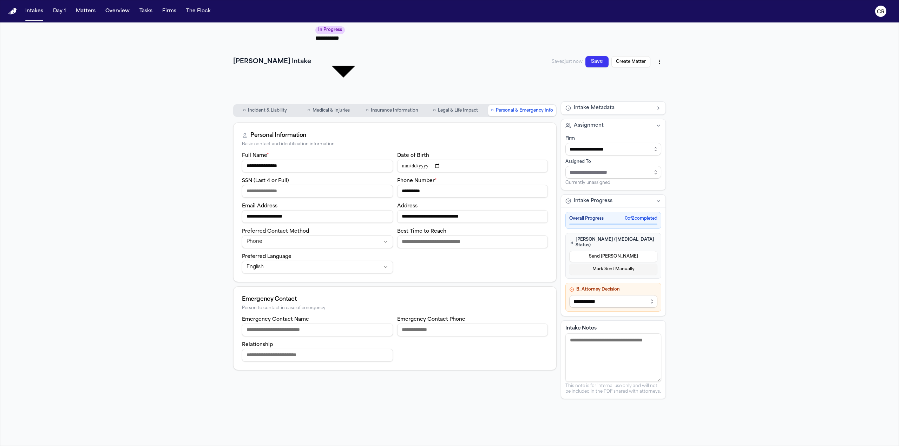
click at [461, 108] on span "Legal & Life Impact" at bounding box center [458, 111] width 40 height 6
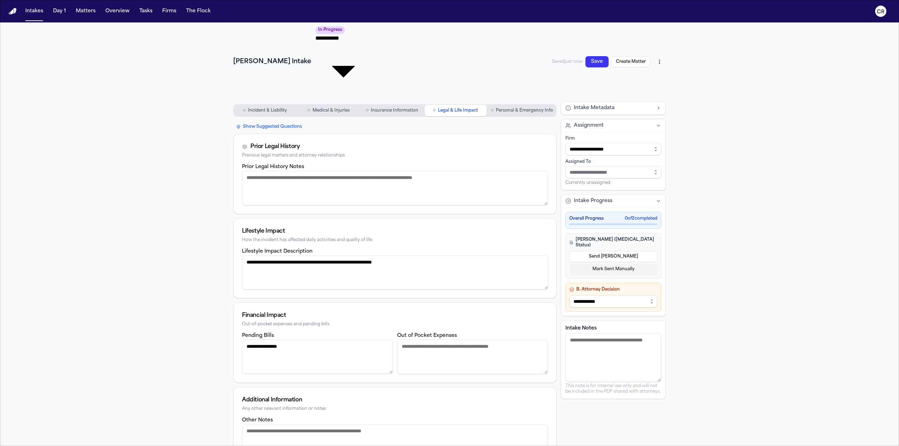
click at [401, 108] on span "Insurance Information" at bounding box center [394, 111] width 47 height 6
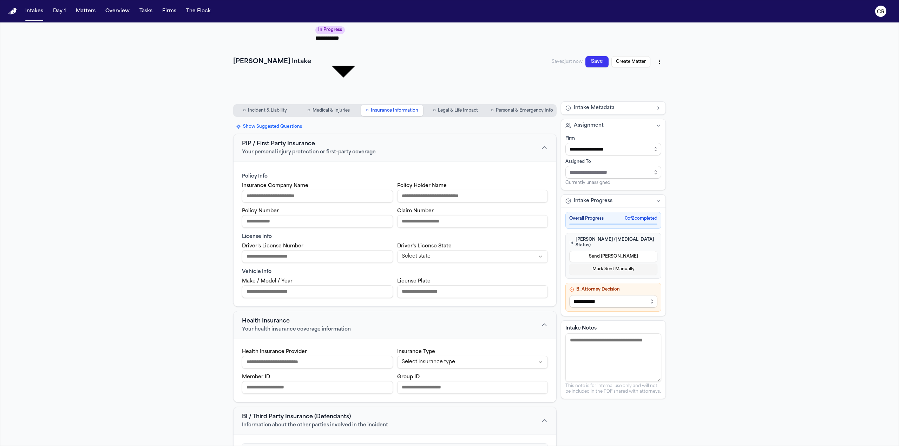
click at [323, 105] on button "○ Medical & Injuries" at bounding box center [328, 110] width 62 height 11
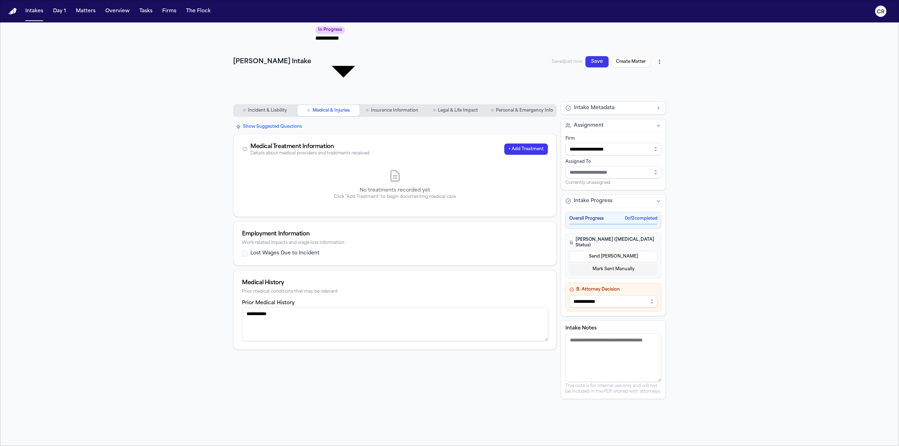
click at [288, 105] on button "○ Incident & Liability" at bounding box center [265, 110] width 62 height 11
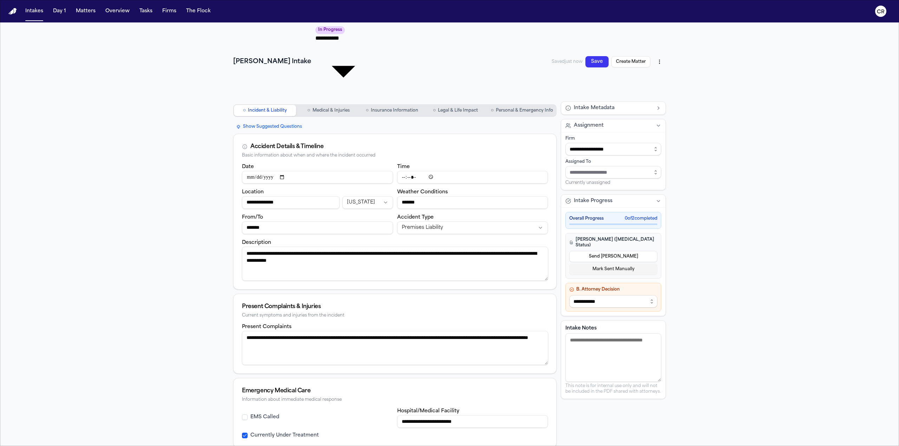
click at [364, 33] on body "**********" at bounding box center [449, 223] width 899 height 446
click at [205, 446] on div at bounding box center [449, 446] width 899 height 0
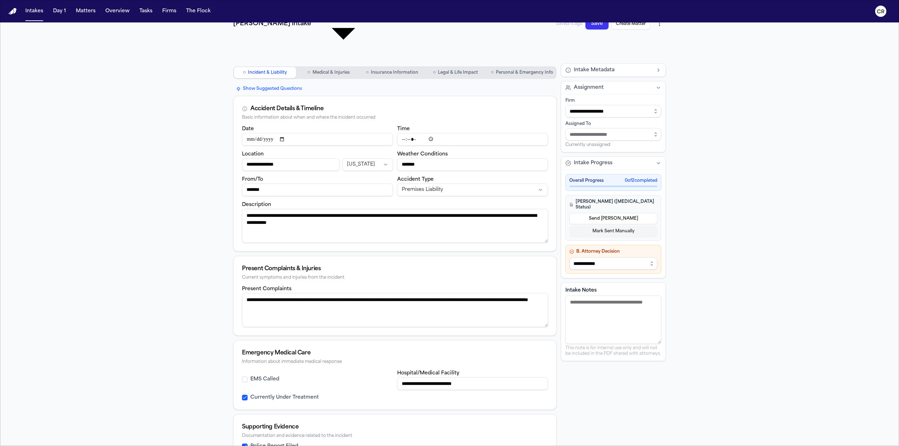
scroll to position [58, 0]
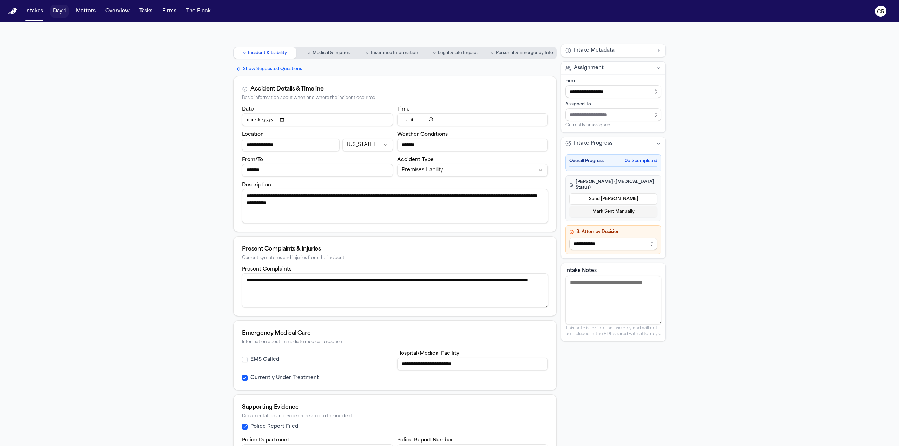
click at [54, 14] on button "Day 1" at bounding box center [59, 11] width 19 height 13
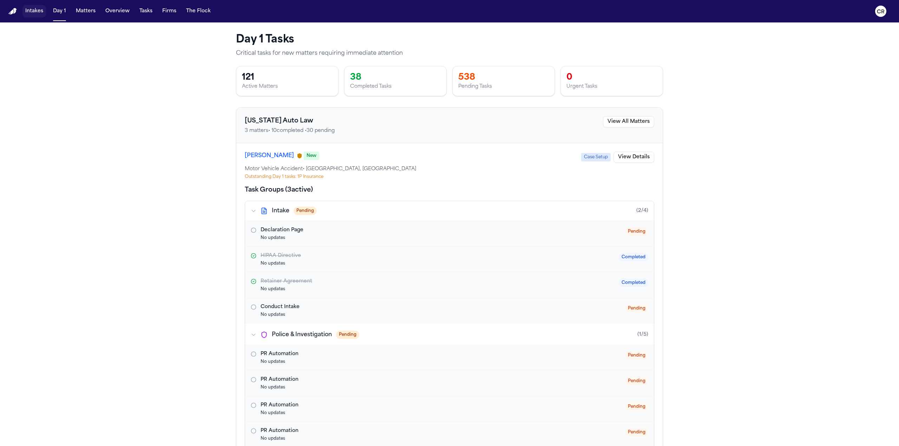
click at [42, 16] on button "Intakes" at bounding box center [34, 11] width 24 height 13
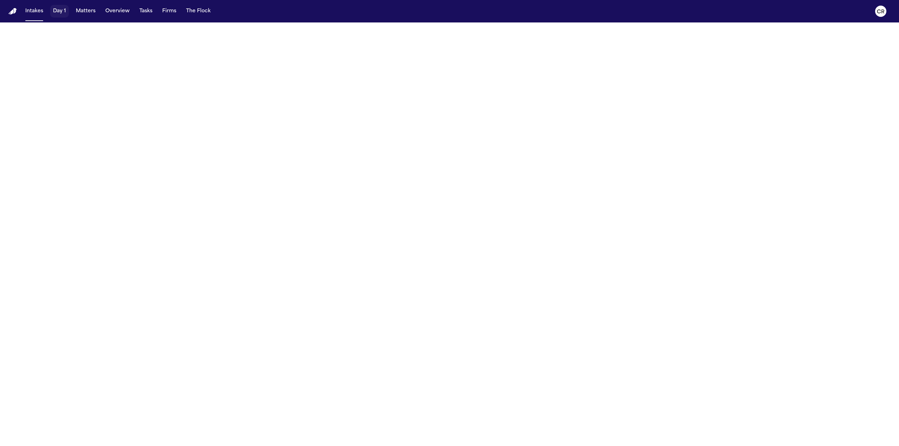
click at [56, 16] on button "Day 1" at bounding box center [59, 11] width 19 height 13
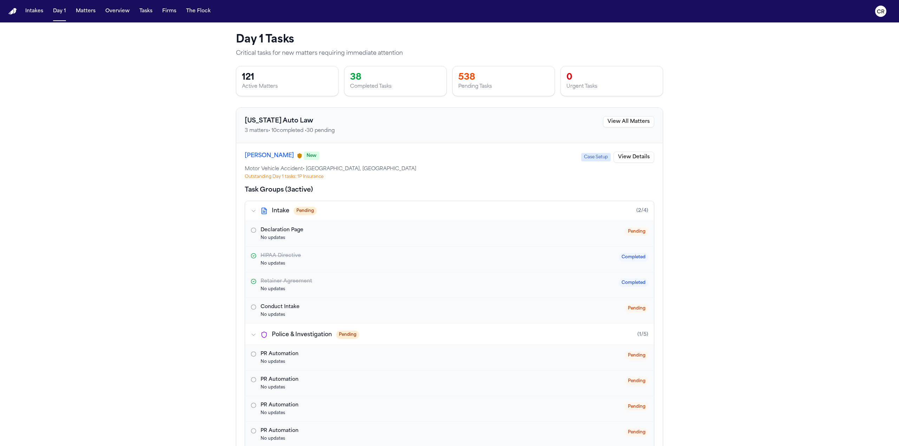
click at [266, 207] on icon "button" at bounding box center [263, 210] width 7 height 7
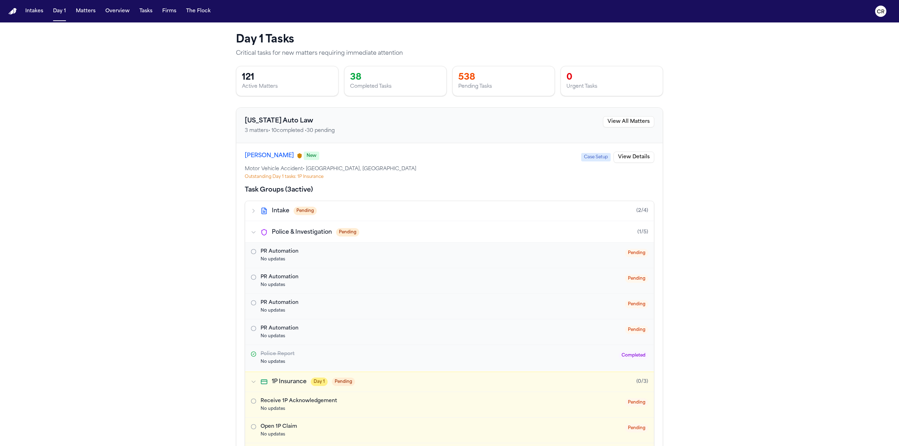
click at [266, 212] on icon "button" at bounding box center [263, 211] width 5 height 6
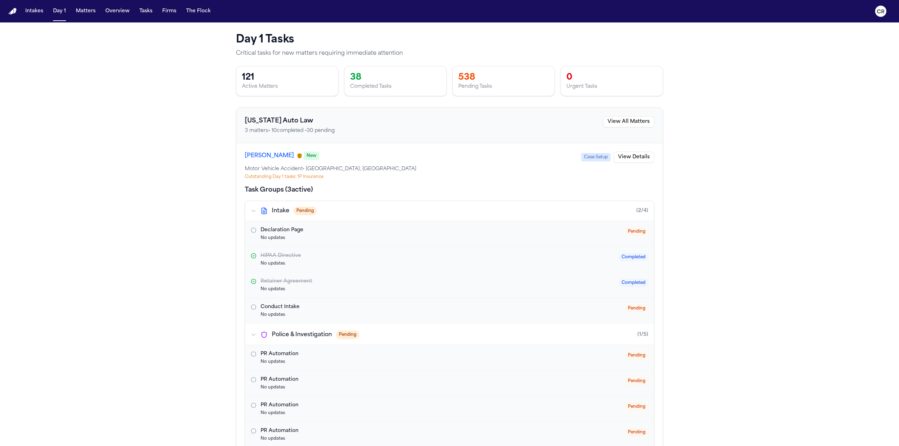
click at [617, 127] on button "View All Matters" at bounding box center [628, 121] width 51 height 11
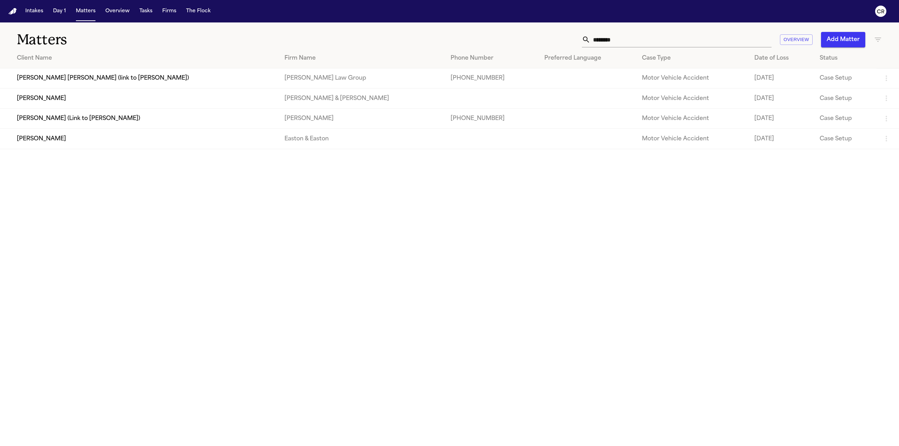
click at [47, 8] on div "Intakes Day 1 Matters Overview Tasks Firms The Flock" at bounding box center [117, 11] width 191 height 13
click at [58, 12] on button "Day 1" at bounding box center [59, 11] width 19 height 13
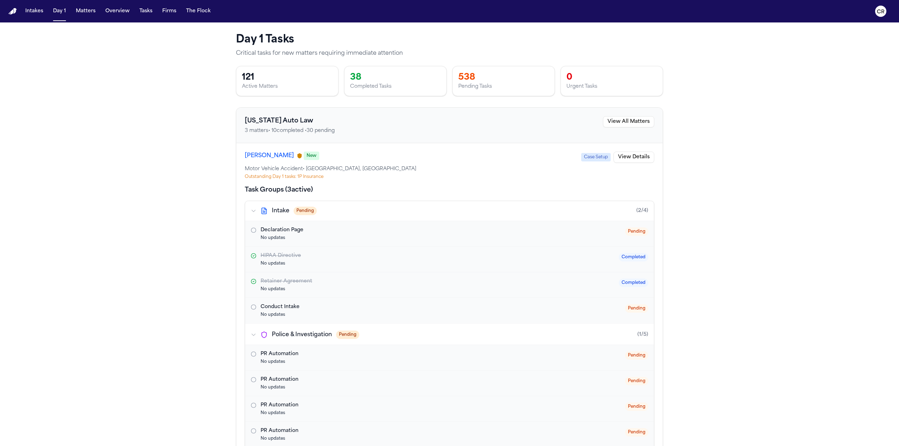
click at [258, 208] on div "Intake Pending" at bounding box center [284, 211] width 66 height 8
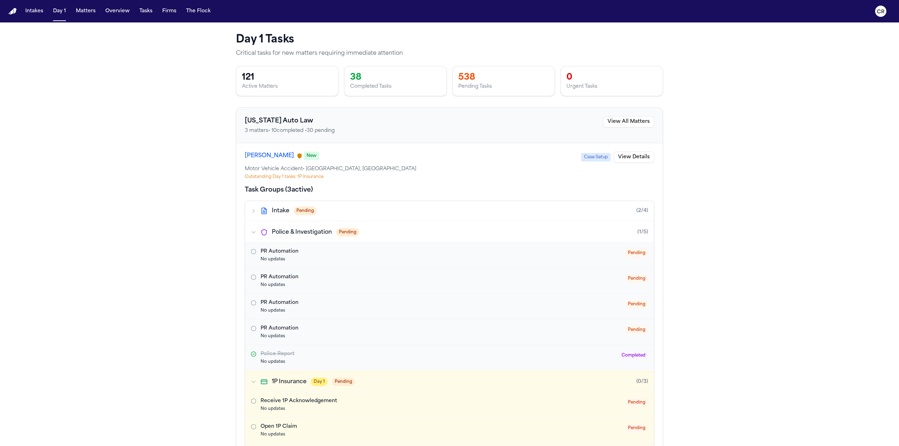
click at [256, 231] on div "Police & Investigation Pending" at bounding box center [305, 232] width 108 height 8
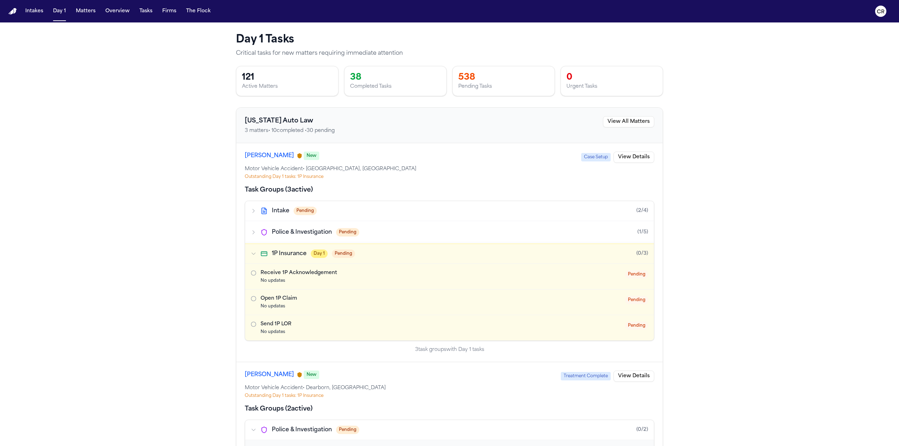
click at [253, 257] on button "1P Insurance Day 1 Pending (0/3)" at bounding box center [449, 254] width 409 height 20
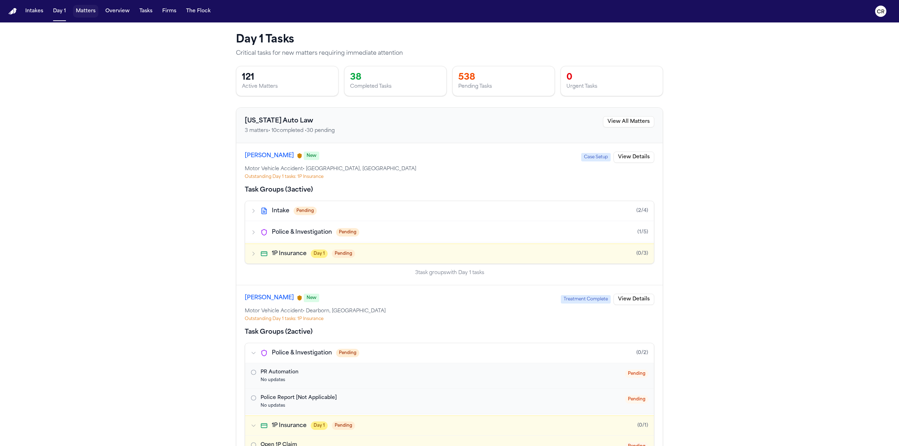
click at [83, 13] on button "Matters" at bounding box center [85, 11] width 25 height 13
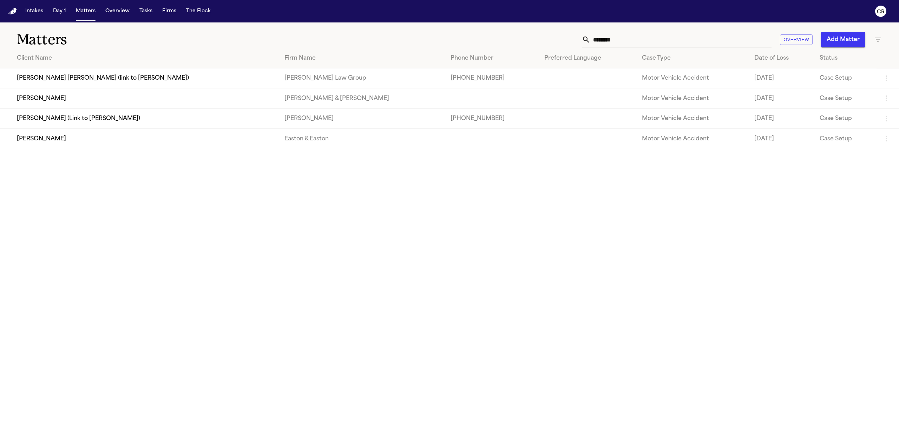
click at [239, 75] on td "[PERSON_NAME] [PERSON_NAME] (link to [PERSON_NAME])" at bounding box center [139, 78] width 279 height 20
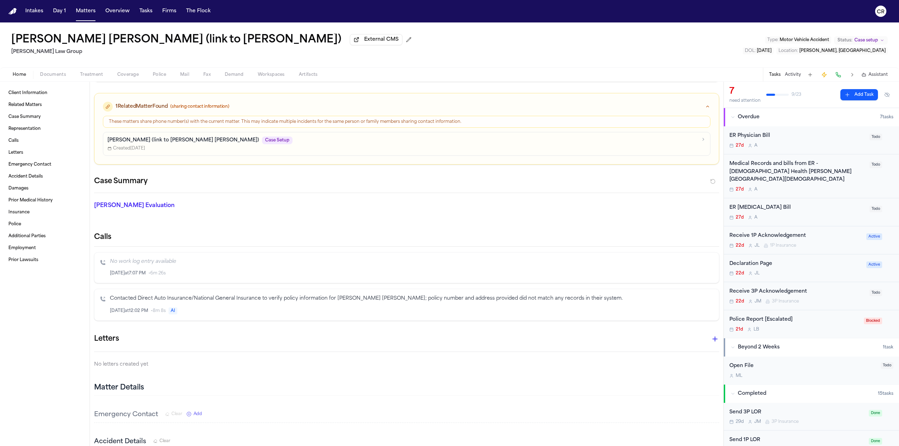
scroll to position [211, 0]
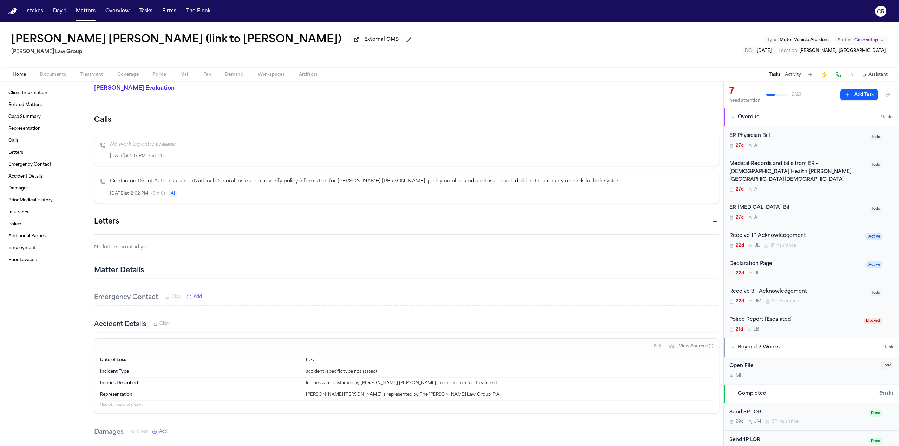
click at [48, 7] on div "Intakes Day 1 Matters Overview Tasks Firms The Flock" at bounding box center [117, 11] width 191 height 13
click at [58, 10] on button "Day 1" at bounding box center [59, 11] width 19 height 13
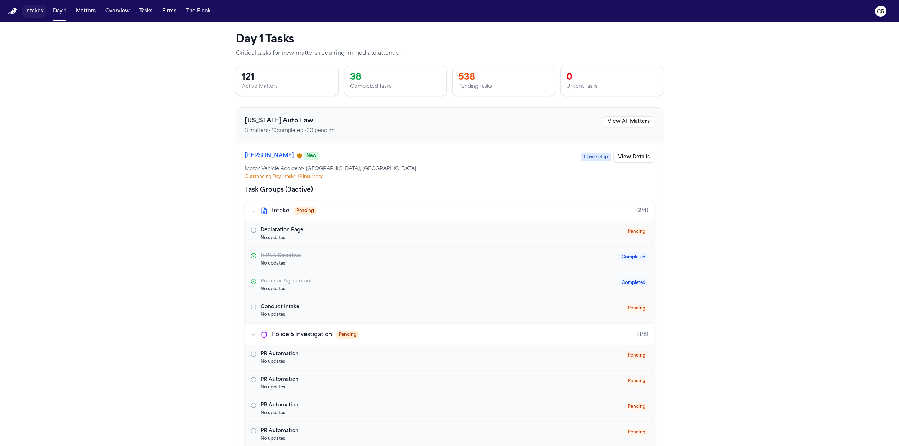
click at [31, 9] on button "Intakes" at bounding box center [34, 11] width 24 height 13
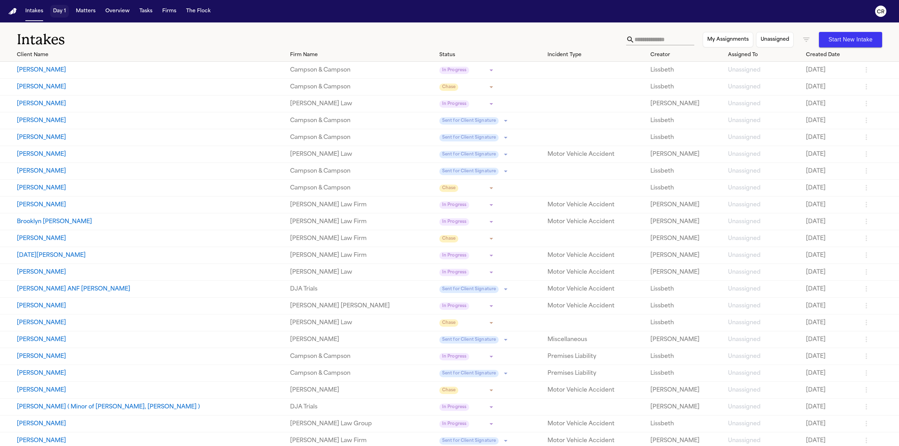
click at [59, 16] on button "Day 1" at bounding box center [59, 11] width 19 height 13
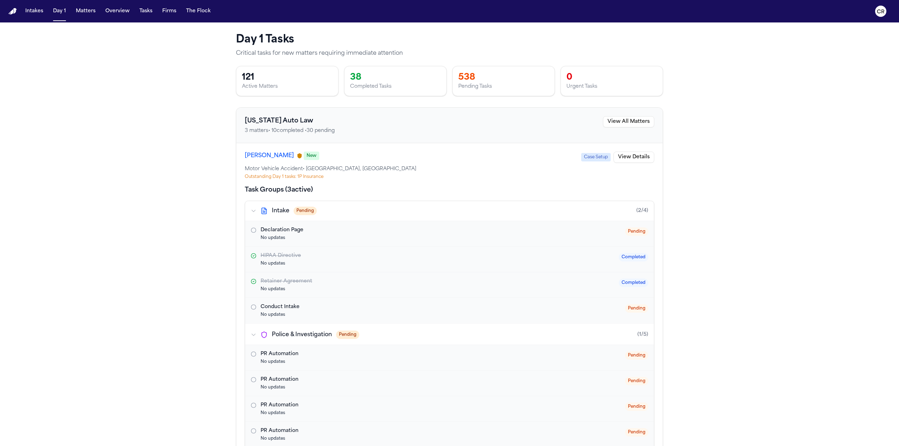
click at [276, 78] on div "121" at bounding box center [287, 77] width 91 height 11
click at [258, 78] on div "121" at bounding box center [287, 77] width 91 height 11
click at [31, 7] on button "Intakes" at bounding box center [34, 11] width 24 height 13
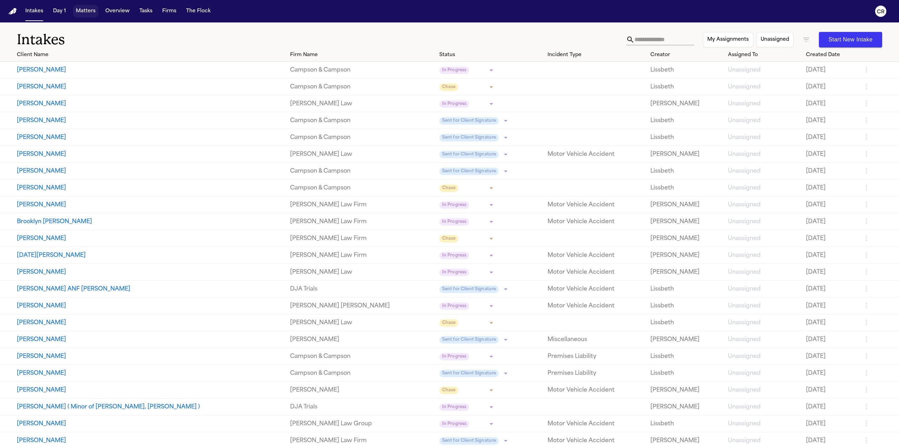
click at [91, 11] on button "Matters" at bounding box center [85, 11] width 25 height 13
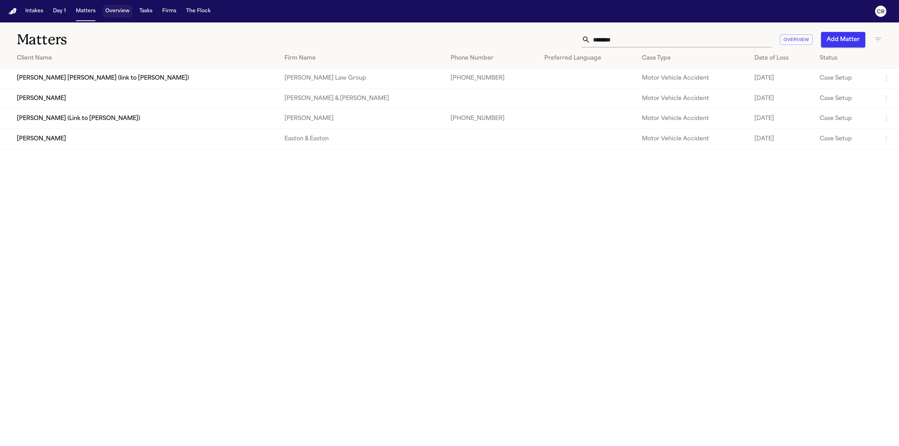
click at [120, 14] on button "Overview" at bounding box center [117, 11] width 30 height 13
select select "****"
select select "**"
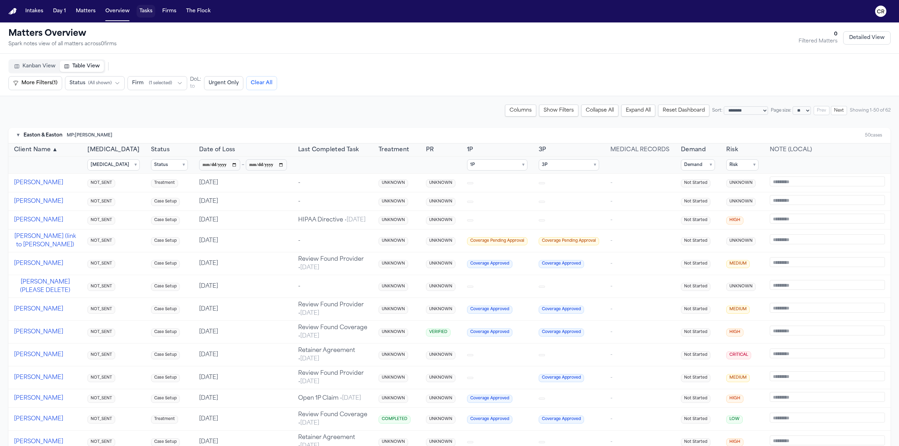
click at [145, 11] on button "Tasks" at bounding box center [146, 11] width 19 height 13
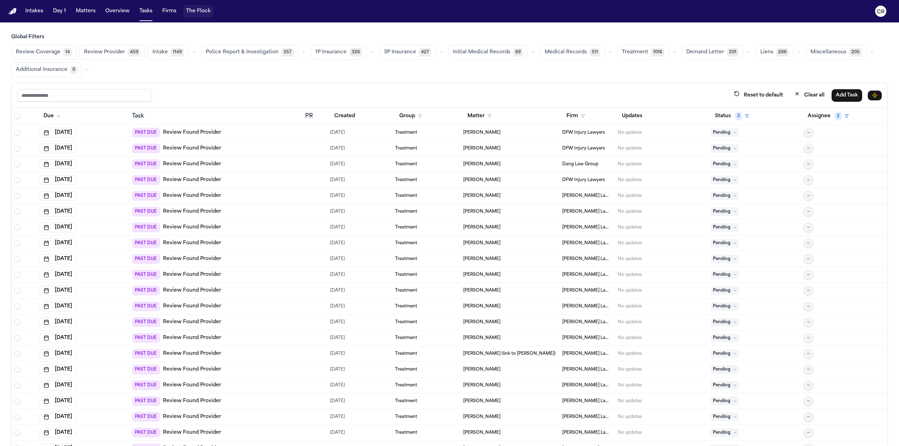
click at [195, 8] on button "The Flock" at bounding box center [198, 11] width 30 height 13
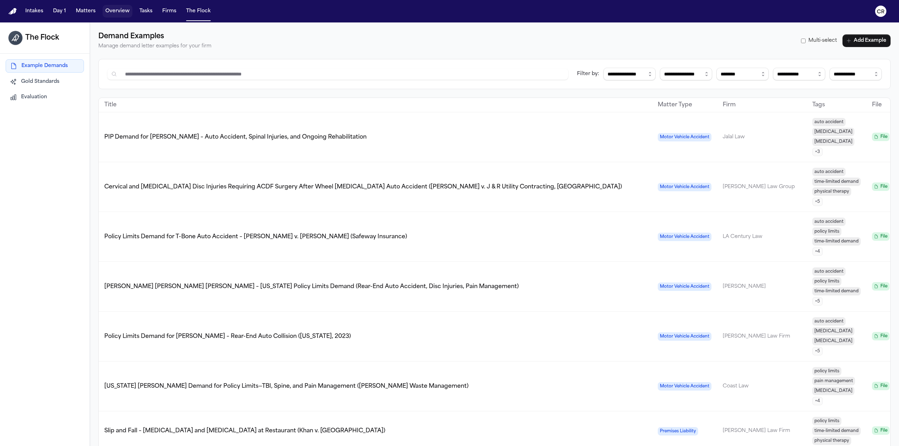
click at [107, 11] on button "Overview" at bounding box center [117, 11] width 30 height 13
select select "****"
select select "**"
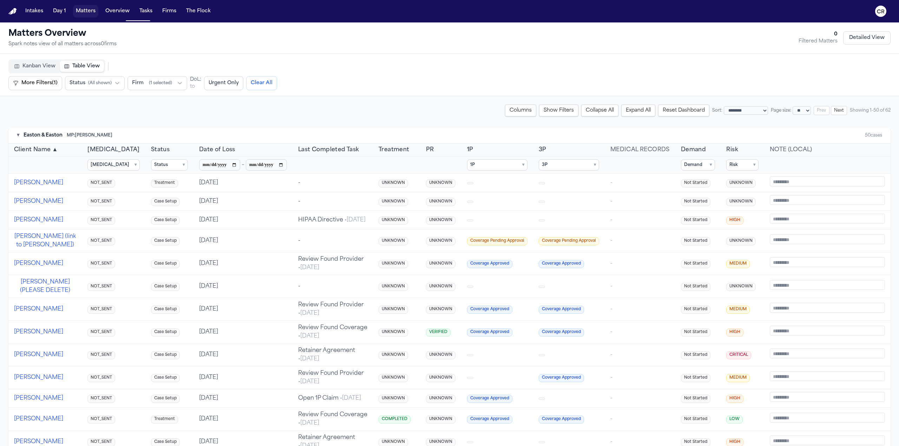
click at [89, 12] on button "Matters" at bounding box center [85, 11] width 25 height 13
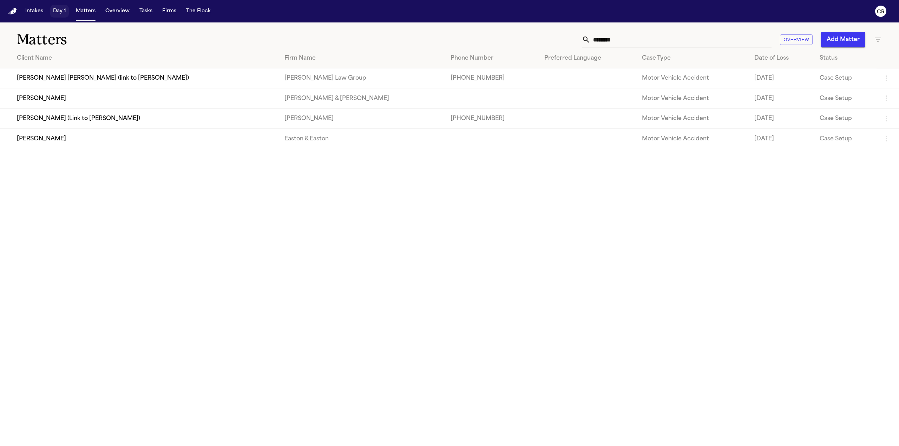
click at [55, 8] on button "Day 1" at bounding box center [59, 11] width 19 height 13
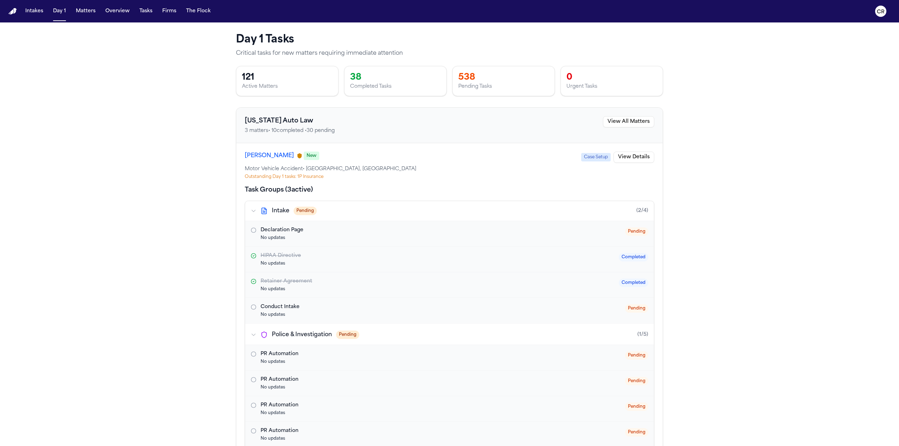
click at [16, 11] on img "Home" at bounding box center [12, 11] width 8 height 7
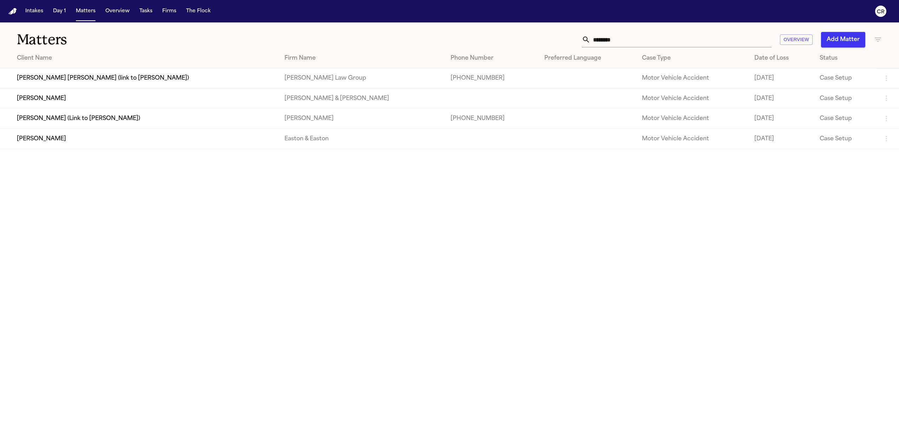
click at [81, 11] on button "Matters" at bounding box center [85, 11] width 25 height 13
